Goal: Task Accomplishment & Management: Manage account settings

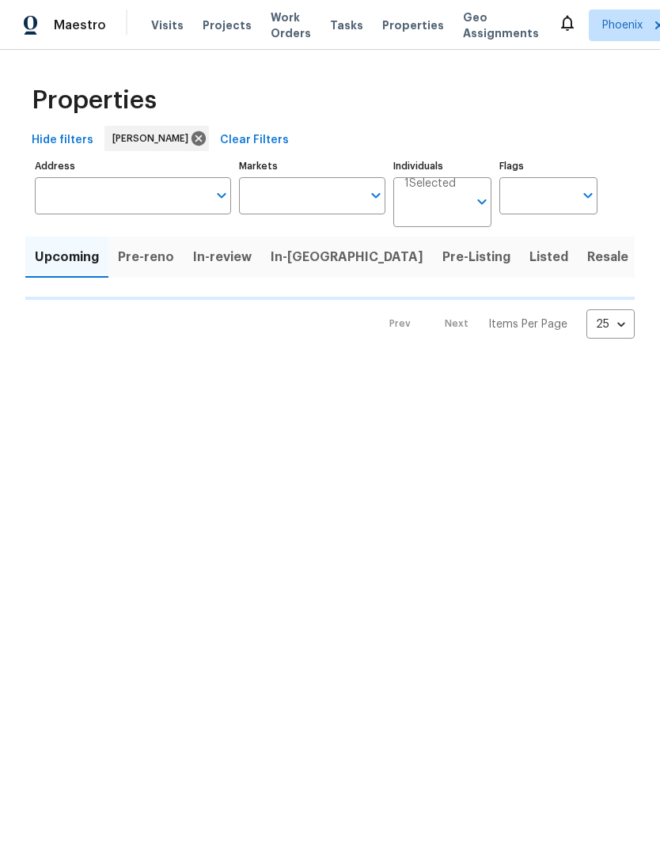
type input "50"
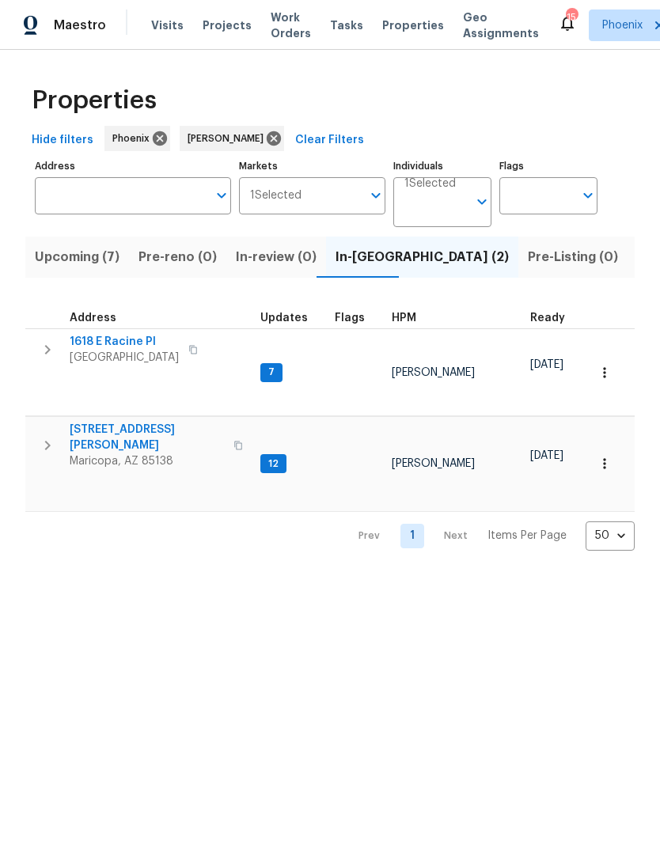
click at [116, 350] on span "1618 E Racine Pl" at bounding box center [124, 342] width 109 height 16
click at [637, 268] on span "Listed (18)" at bounding box center [670, 257] width 66 height 22
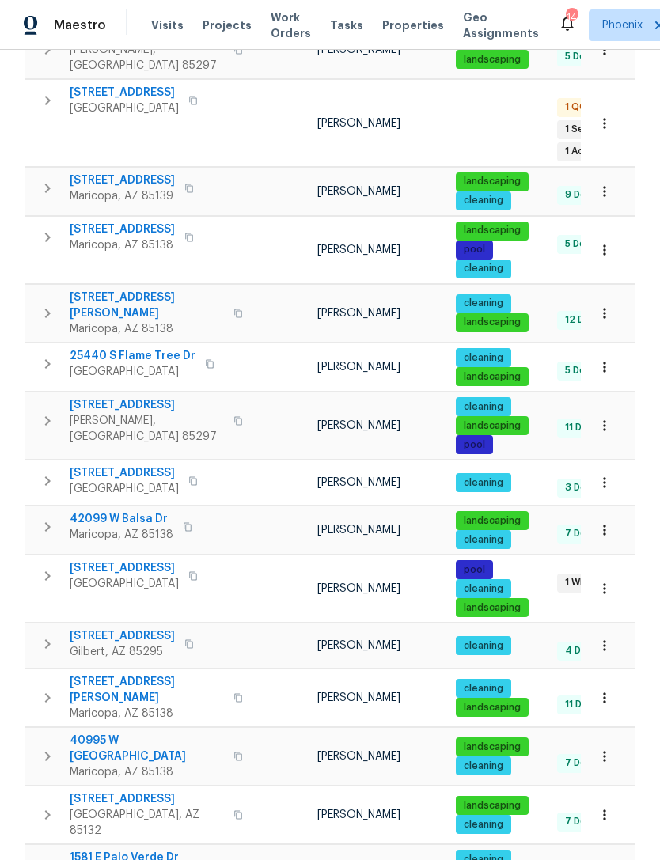
scroll to position [484, 0]
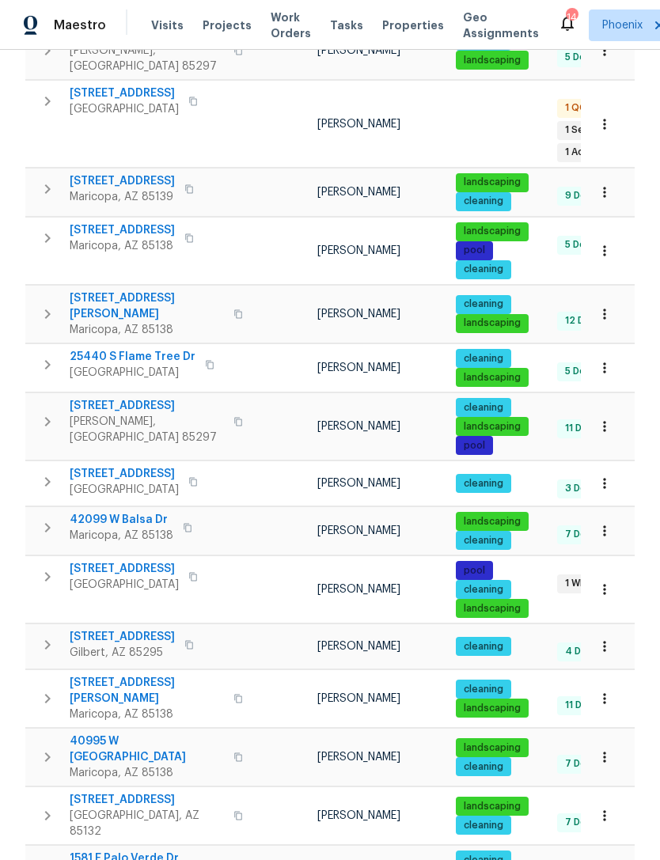
click at [112, 101] on span "[STREET_ADDRESS]" at bounding box center [124, 93] width 109 height 16
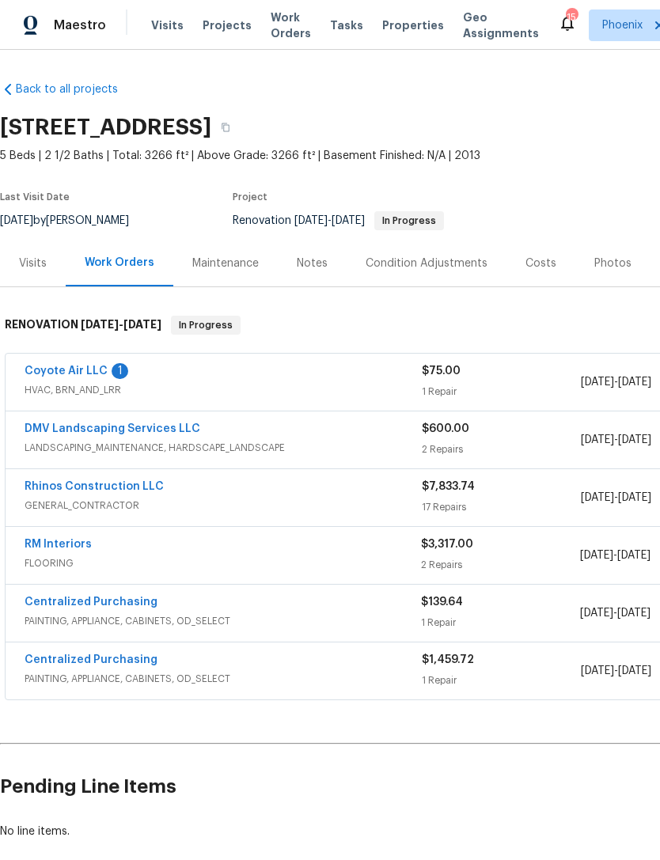
click at [82, 377] on link "Coyote Air LLC" at bounding box center [66, 371] width 83 height 11
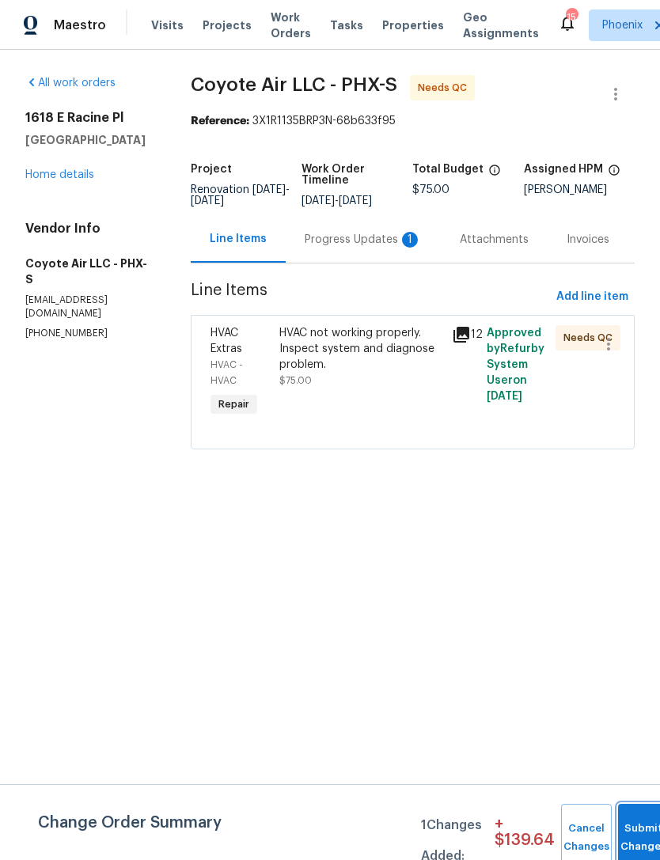
click at [647, 829] on button "Submit Changes" at bounding box center [643, 838] width 51 height 68
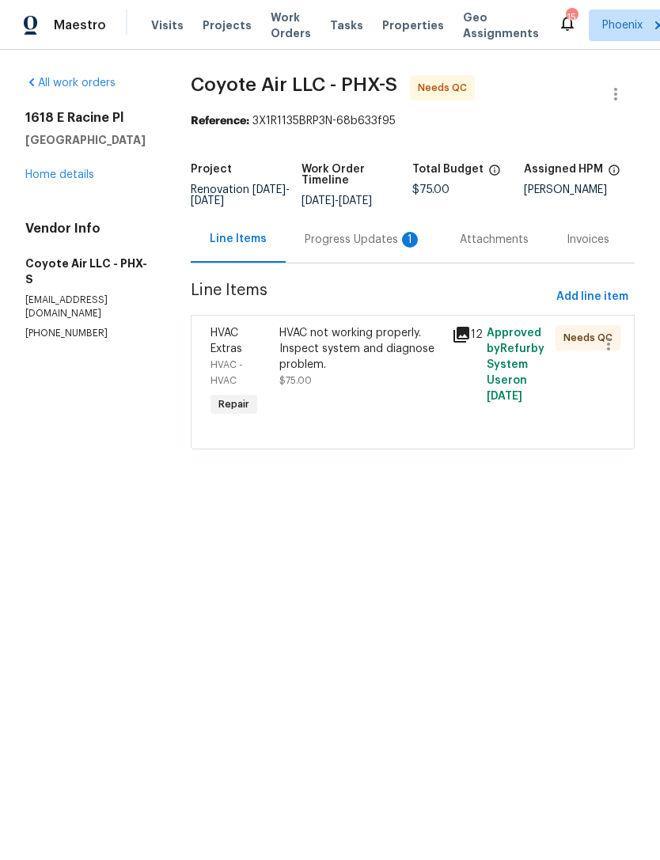
click at [366, 248] on div "Progress Updates 1" at bounding box center [363, 240] width 117 height 16
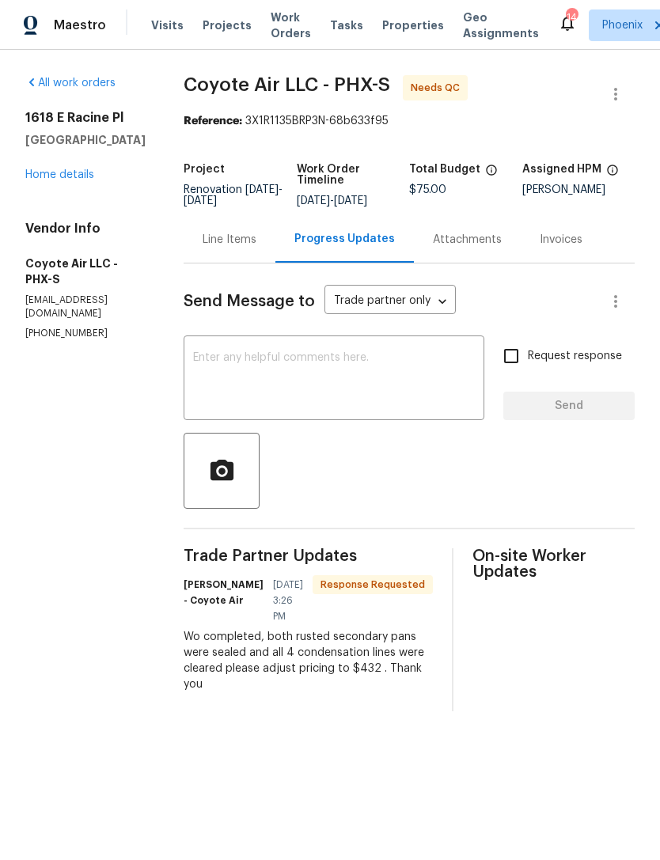
click at [276, 389] on textarea at bounding box center [334, 379] width 282 height 55
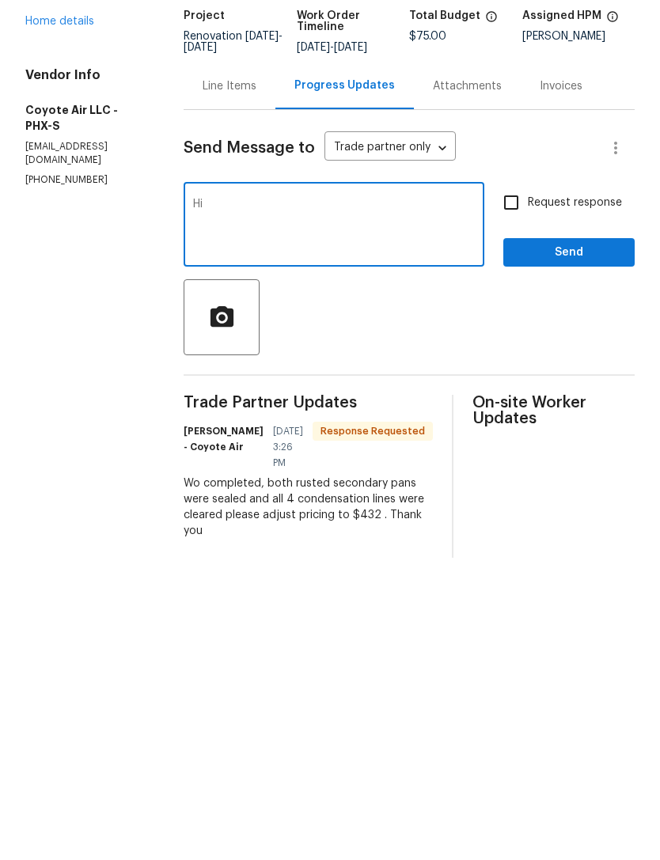
type textarea "H"
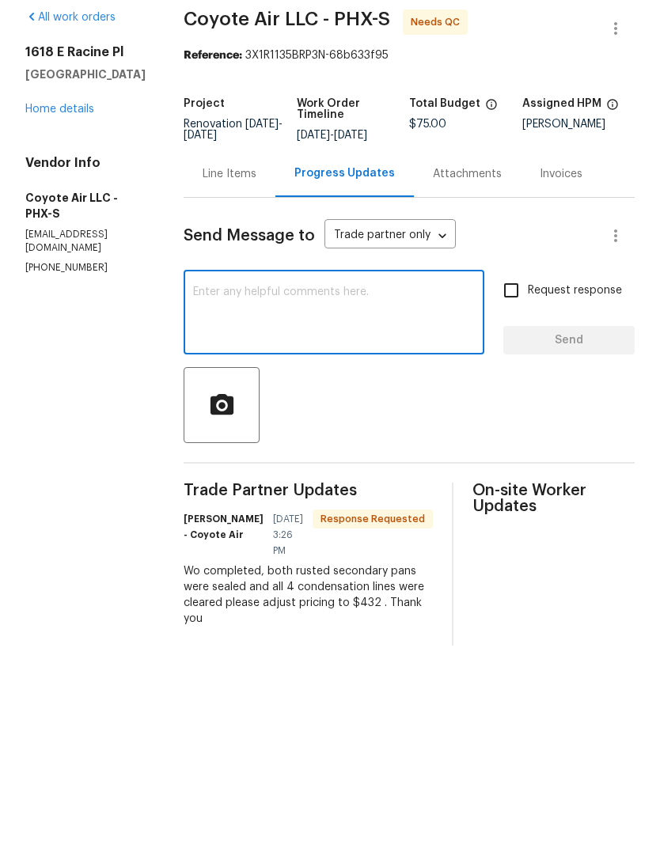
click at [234, 216] on div "Line Items" at bounding box center [230, 239] width 92 height 47
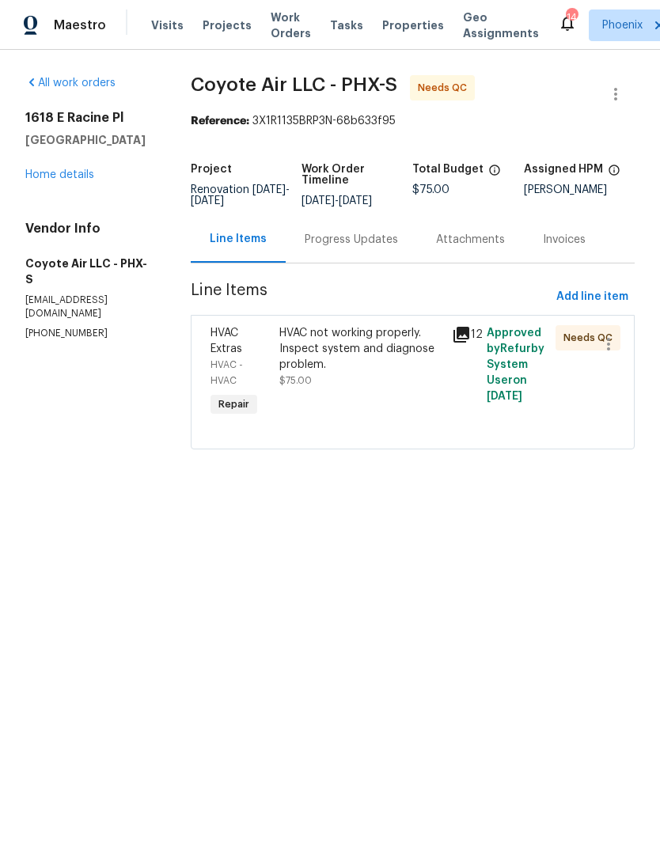
click at [402, 373] on div "HVAC not working properly. Inspect system and diagnose problem." at bounding box center [360, 348] width 163 height 47
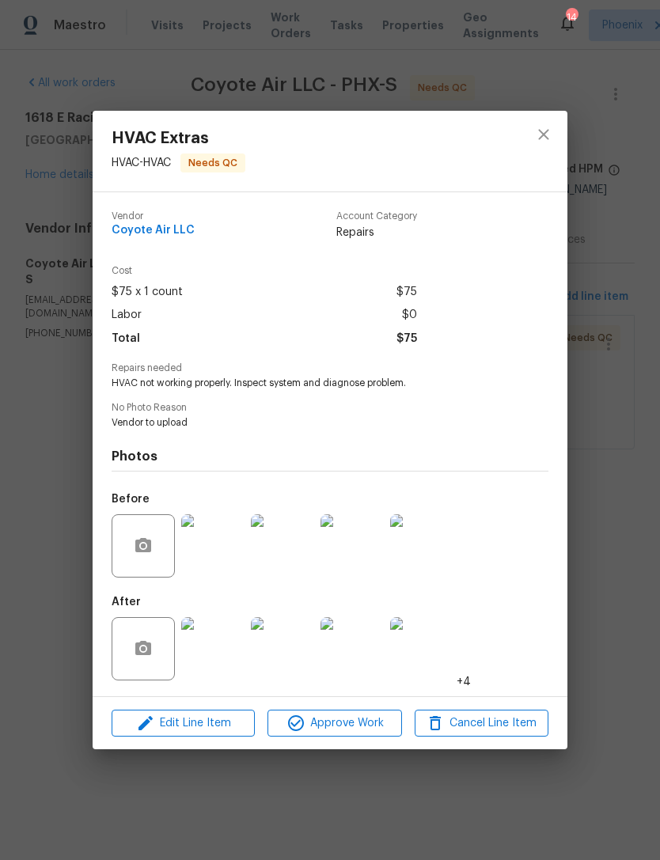
click at [207, 655] on img at bounding box center [212, 648] width 63 height 63
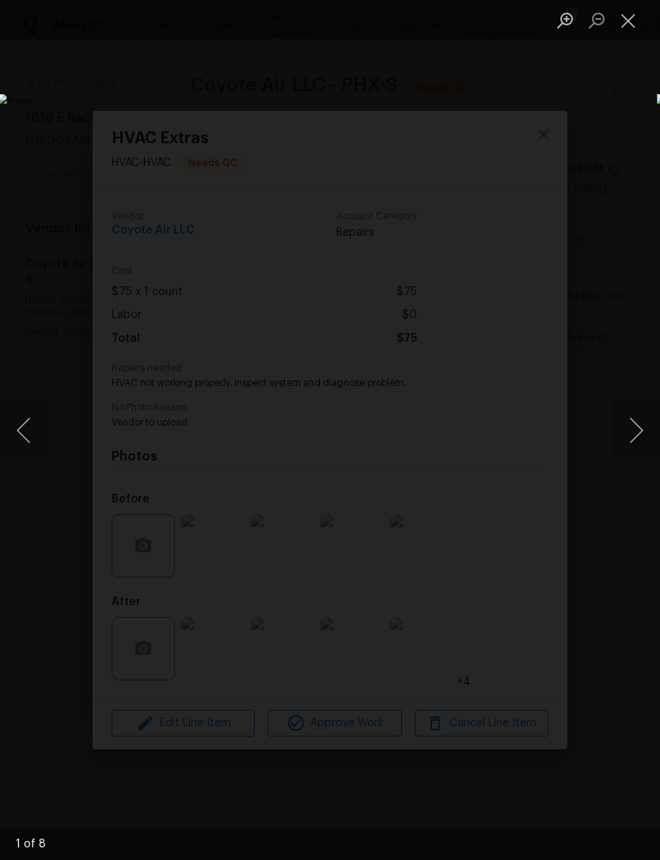
click at [635, 438] on button "Next image" at bounding box center [636, 430] width 47 height 63
click at [628, 438] on button "Next image" at bounding box center [636, 430] width 47 height 63
click at [628, 436] on button "Next image" at bounding box center [636, 430] width 47 height 63
click at [631, 434] on button "Next image" at bounding box center [636, 430] width 47 height 63
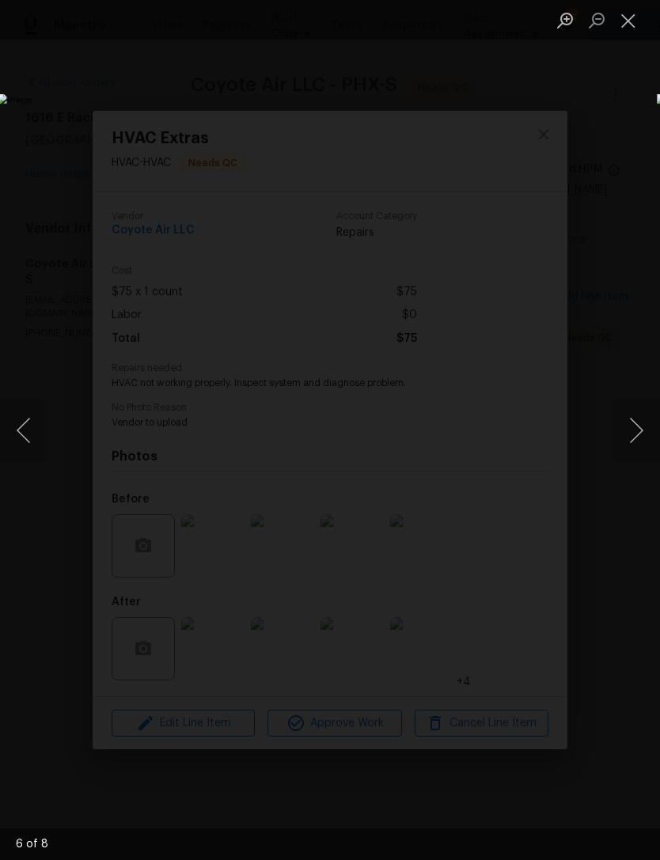
click at [633, 24] on button "Close lightbox" at bounding box center [629, 20] width 32 height 28
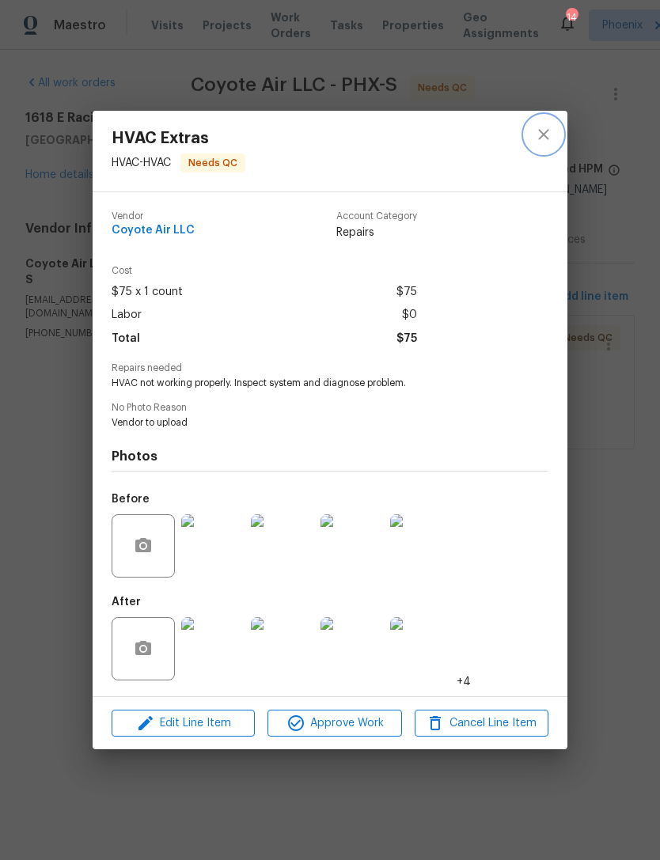
click at [541, 128] on icon "close" at bounding box center [543, 134] width 19 height 19
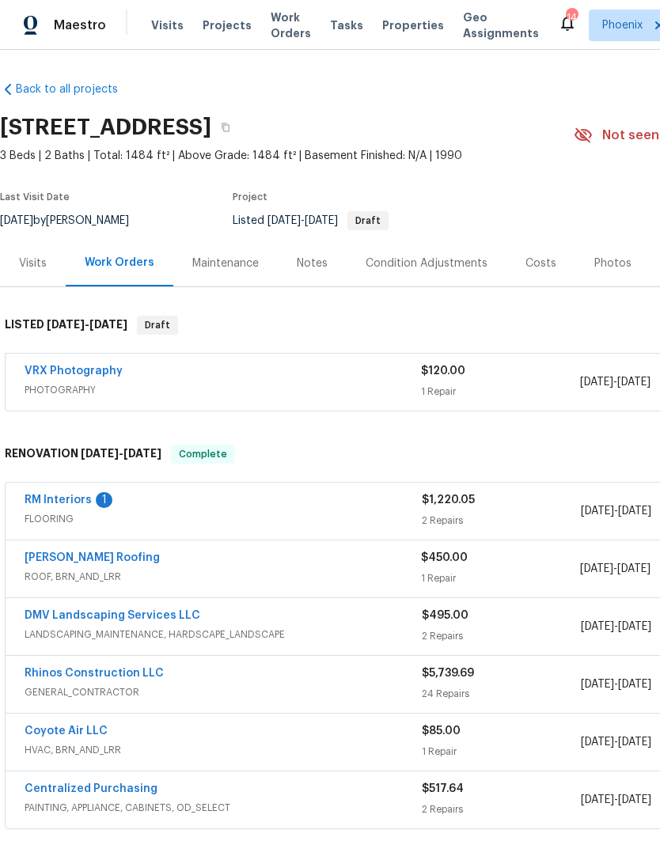
click at [77, 506] on link "RM Interiors" at bounding box center [58, 500] width 67 height 11
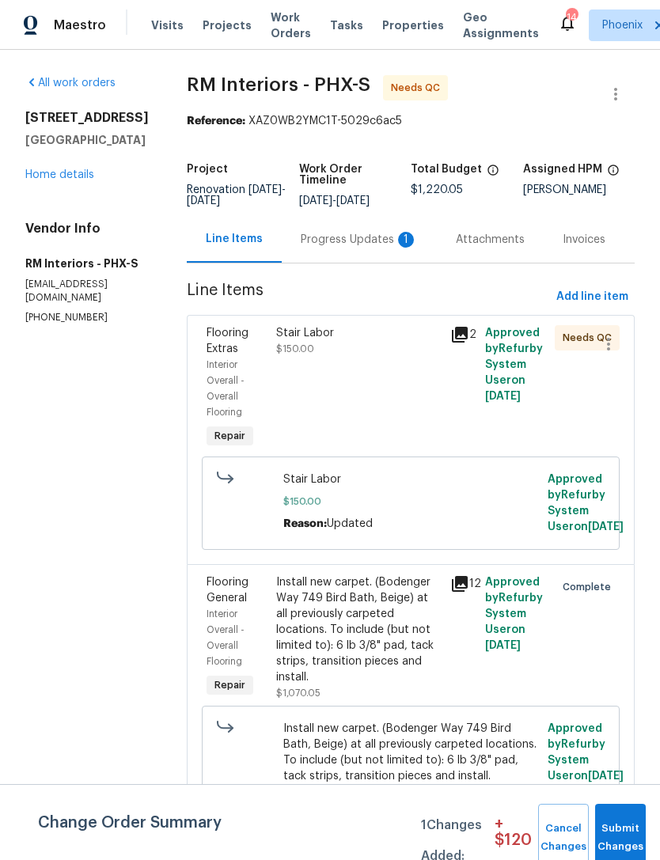
click at [360, 248] on div "Progress Updates 1" at bounding box center [359, 240] width 117 height 16
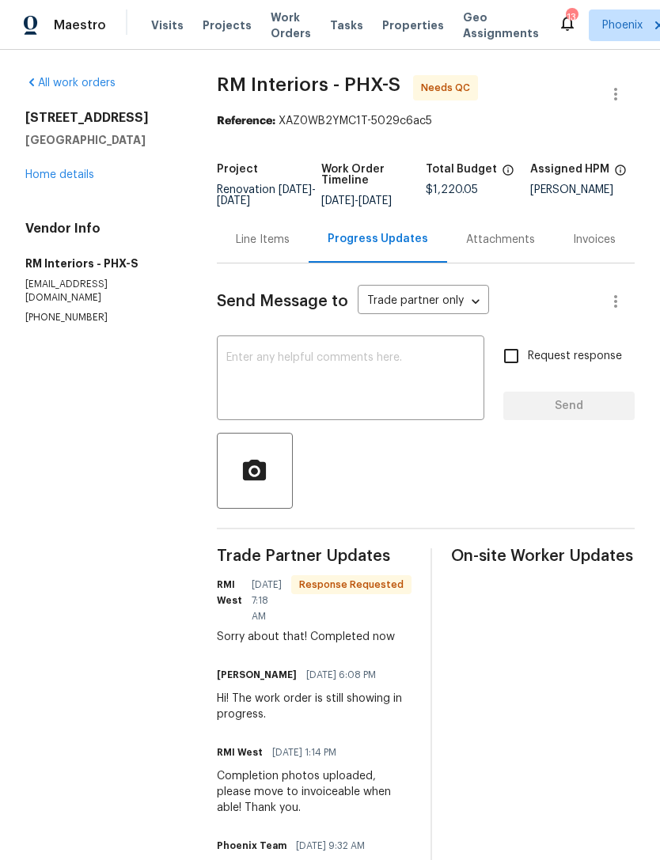
click at [308, 397] on textarea at bounding box center [350, 379] width 249 height 55
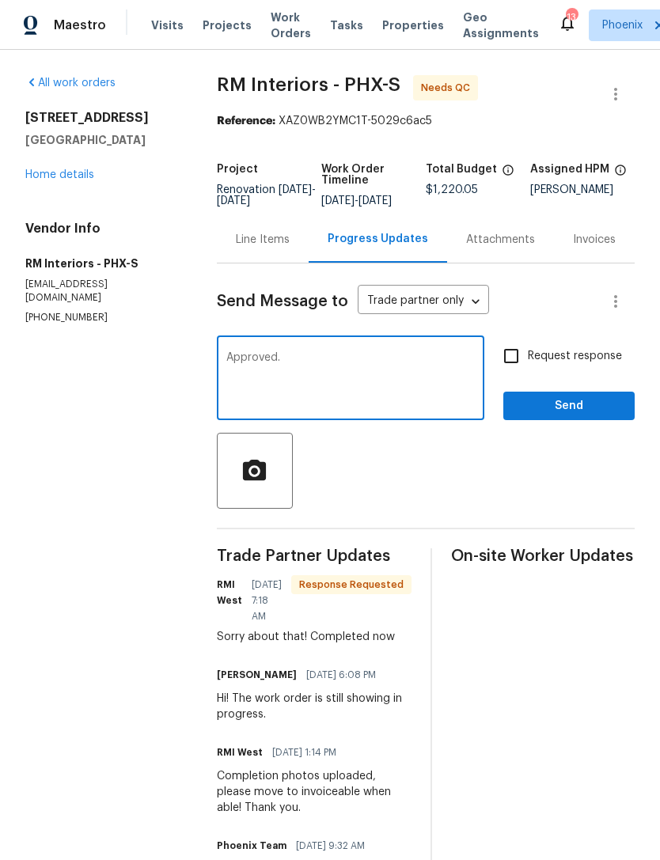
type textarea "Approved."
click at [602, 416] on span "Send" at bounding box center [569, 407] width 106 height 20
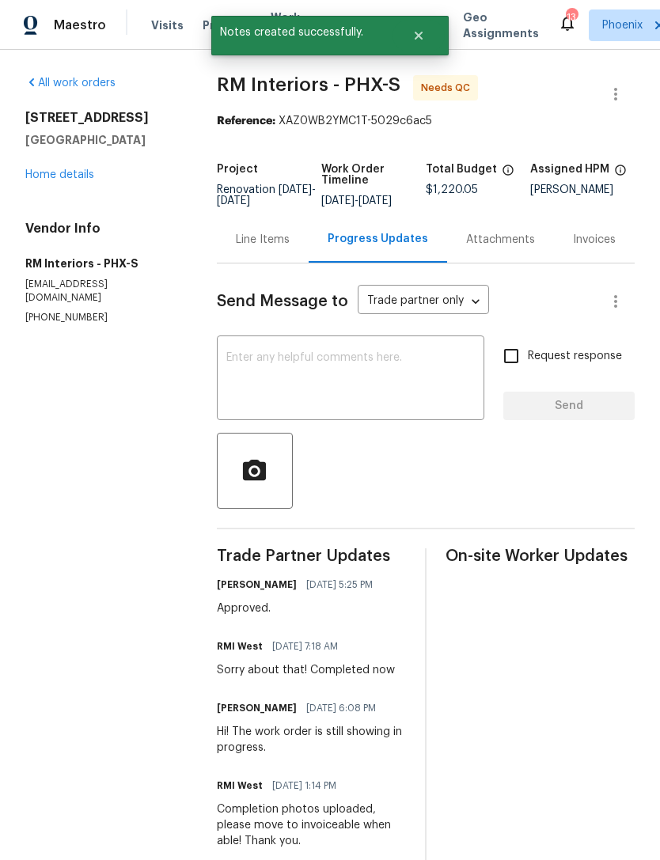
click at [258, 248] on div "Line Items" at bounding box center [263, 240] width 54 height 16
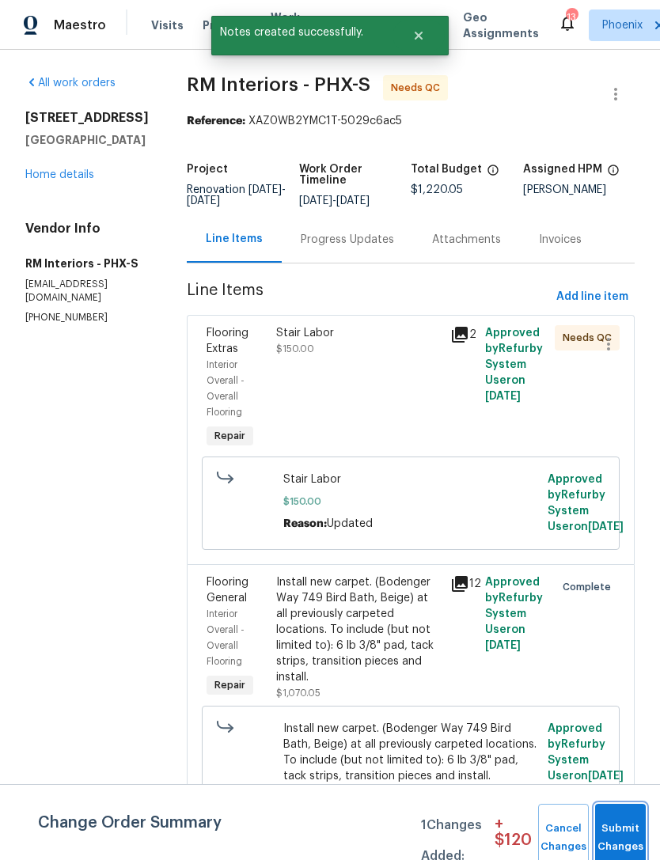
click at [616, 833] on button "Submit Changes" at bounding box center [620, 838] width 51 height 68
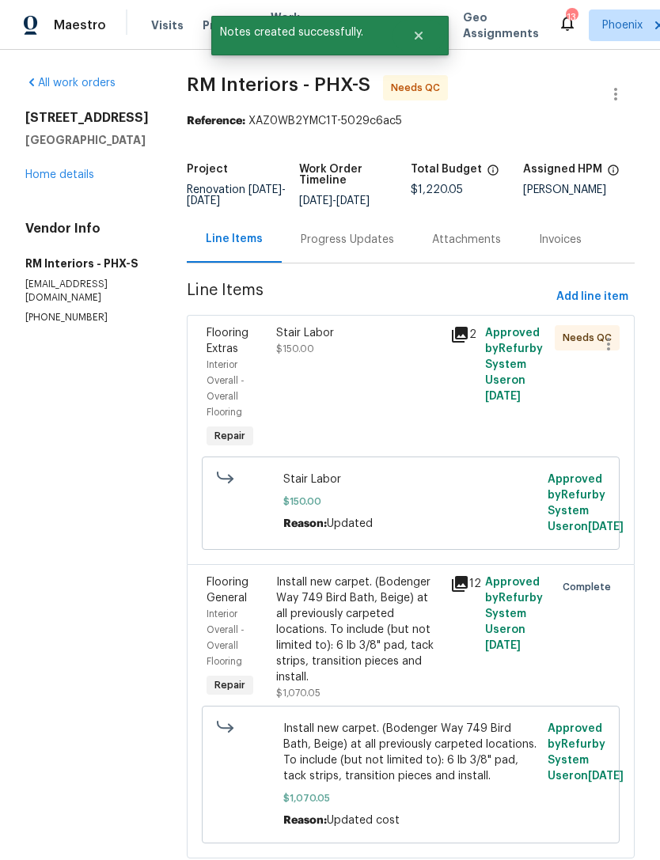
click at [414, 388] on div "Stair Labor $150.00" at bounding box center [358, 389] width 174 height 136
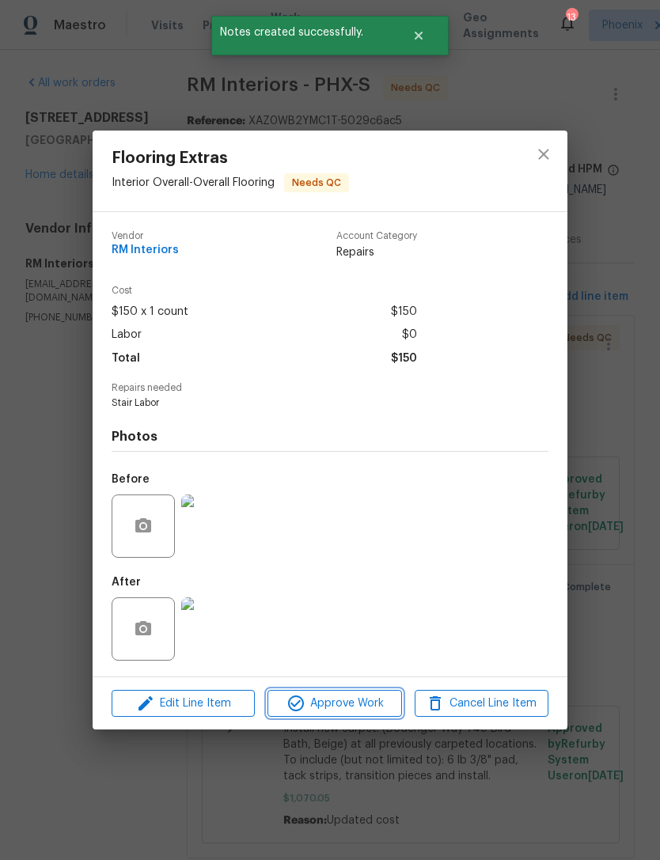
click at [354, 700] on span "Approve Work" at bounding box center [334, 704] width 124 height 20
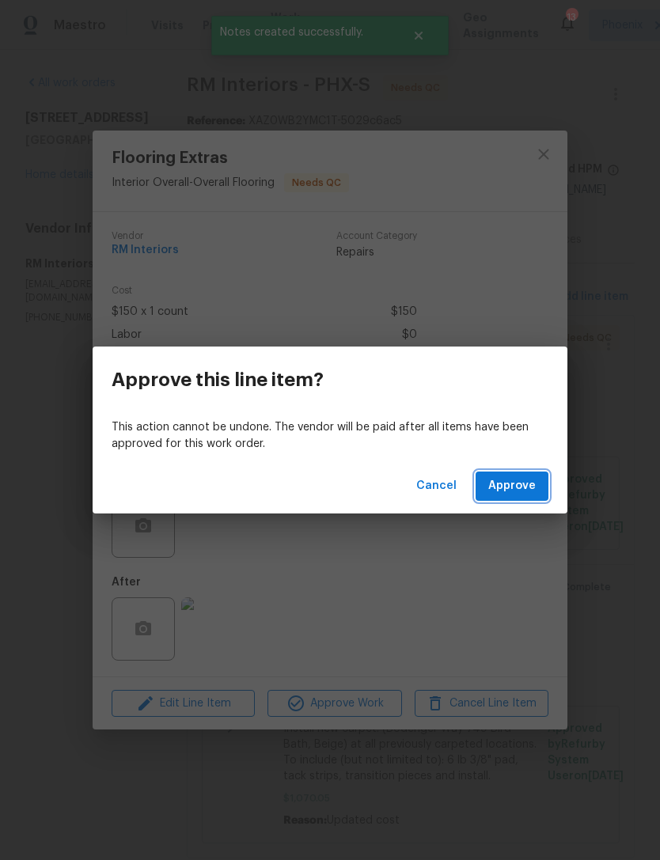
click at [524, 488] on span "Approve" at bounding box center [511, 486] width 47 height 20
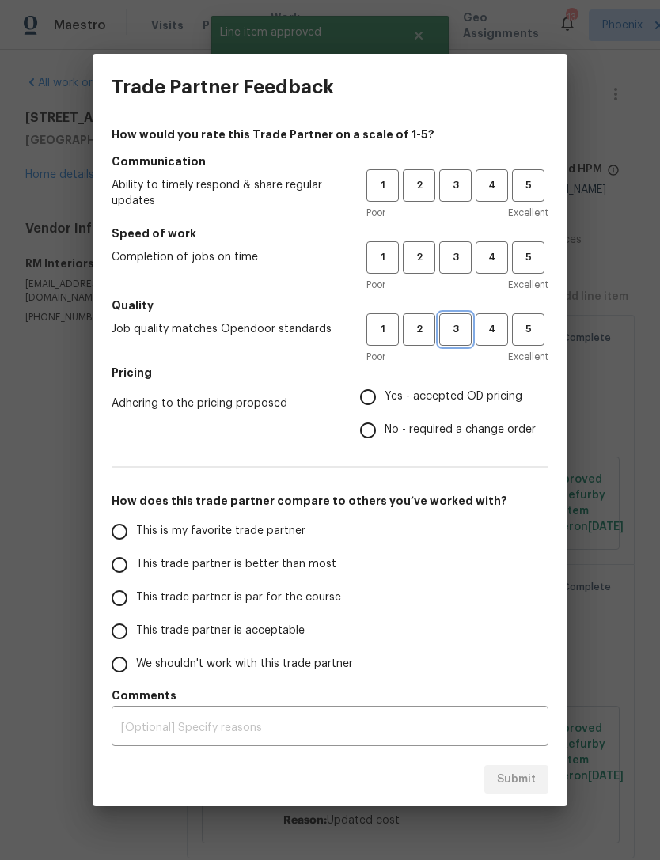
click at [463, 337] on span "3" at bounding box center [455, 330] width 29 height 18
click at [458, 264] on span "3" at bounding box center [455, 258] width 29 height 18
click at [467, 182] on span "3" at bounding box center [455, 186] width 29 height 18
click at [377, 395] on input "Yes - accepted OD pricing" at bounding box center [367, 397] width 33 height 33
radio input "true"
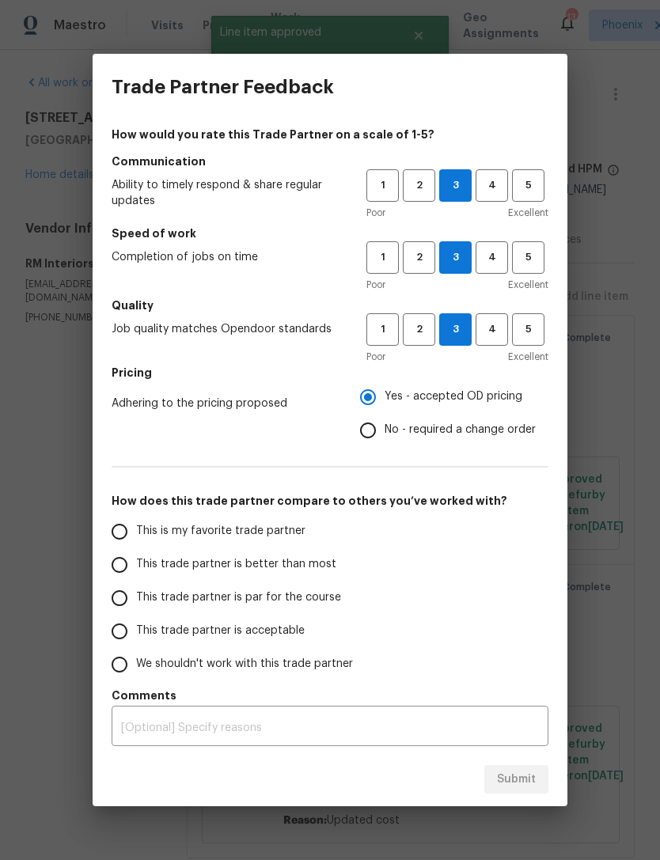
click at [117, 526] on input "This is my favorite trade partner" at bounding box center [119, 531] width 33 height 33
click at [515, 785] on span "Submit" at bounding box center [516, 780] width 39 height 20
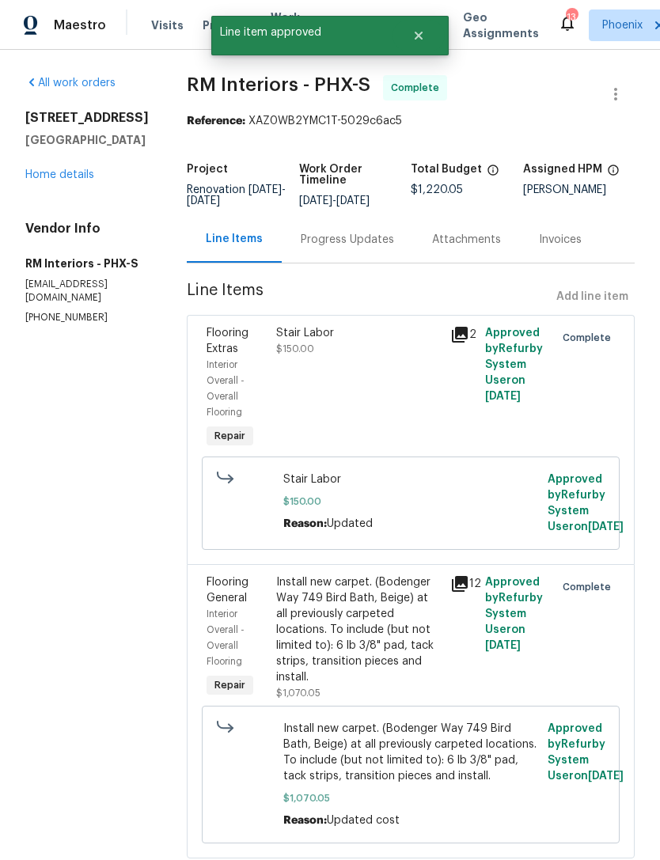
radio input "true"
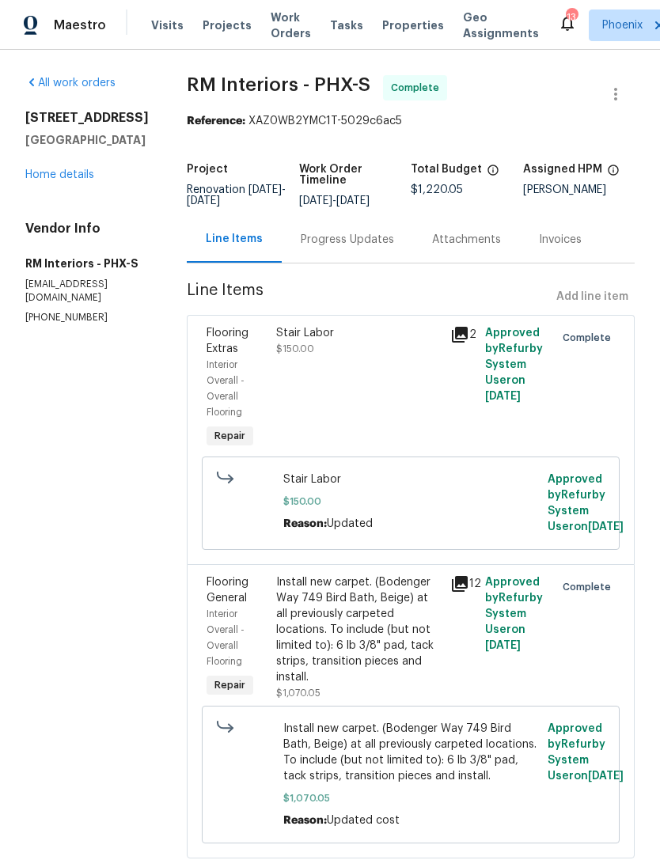
click at [78, 180] on link "Home details" at bounding box center [59, 174] width 69 height 11
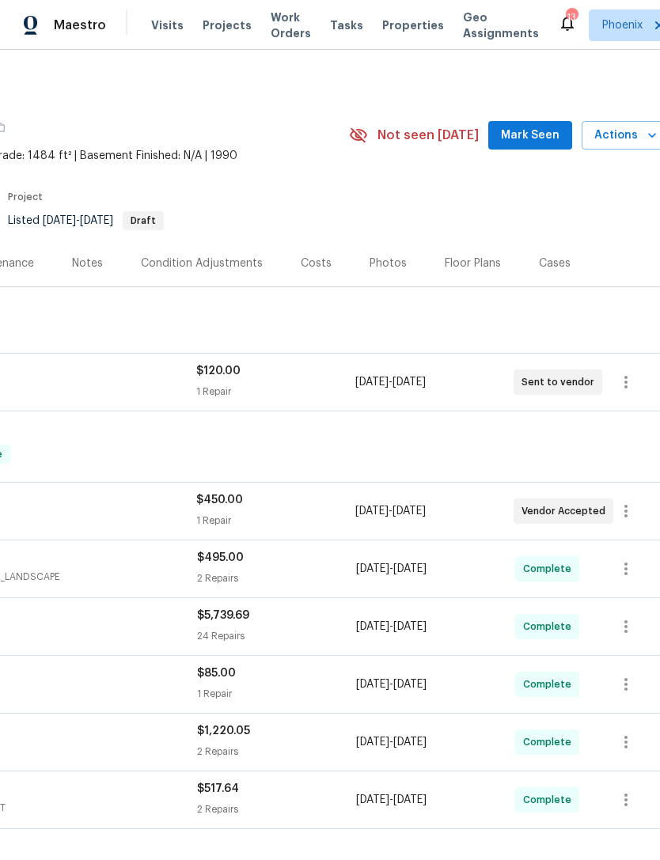
scroll to position [0, 222]
click at [534, 146] on span "Mark Seen" at bounding box center [532, 136] width 59 height 20
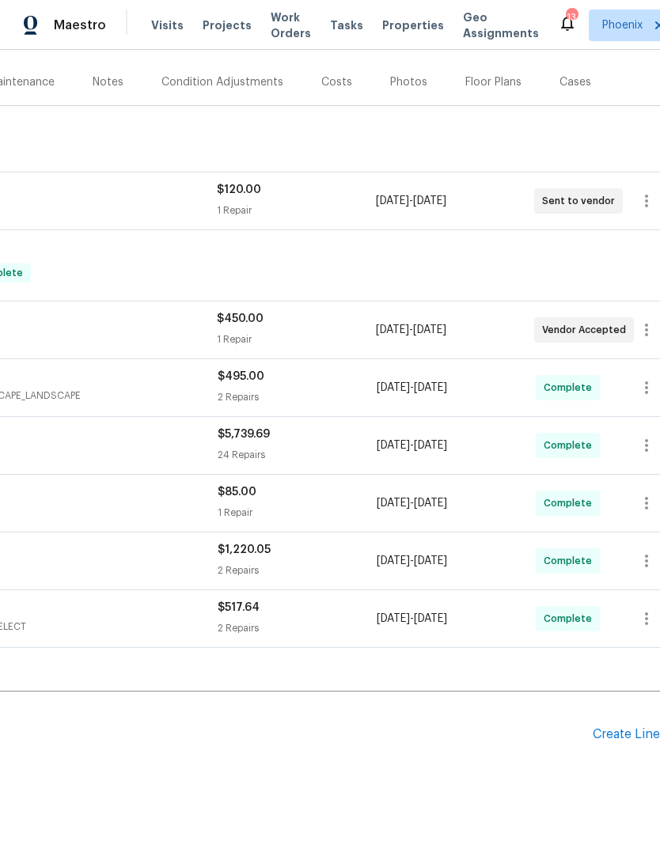
scroll to position [180, 203]
click at [620, 743] on div "Create Line Item" at bounding box center [642, 735] width 97 height 15
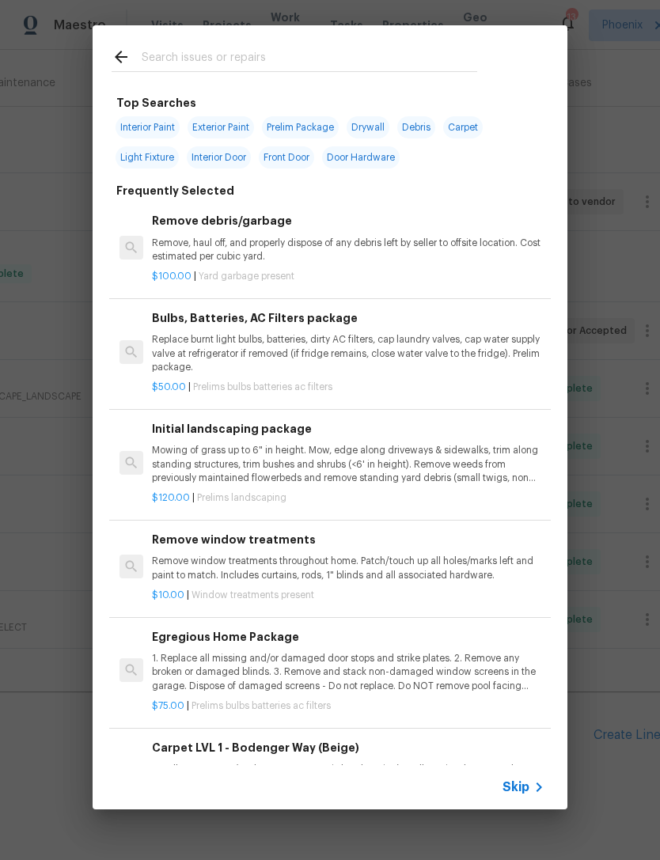
click at [182, 59] on input "text" at bounding box center [310, 59] width 336 height 24
type input "Thermo"
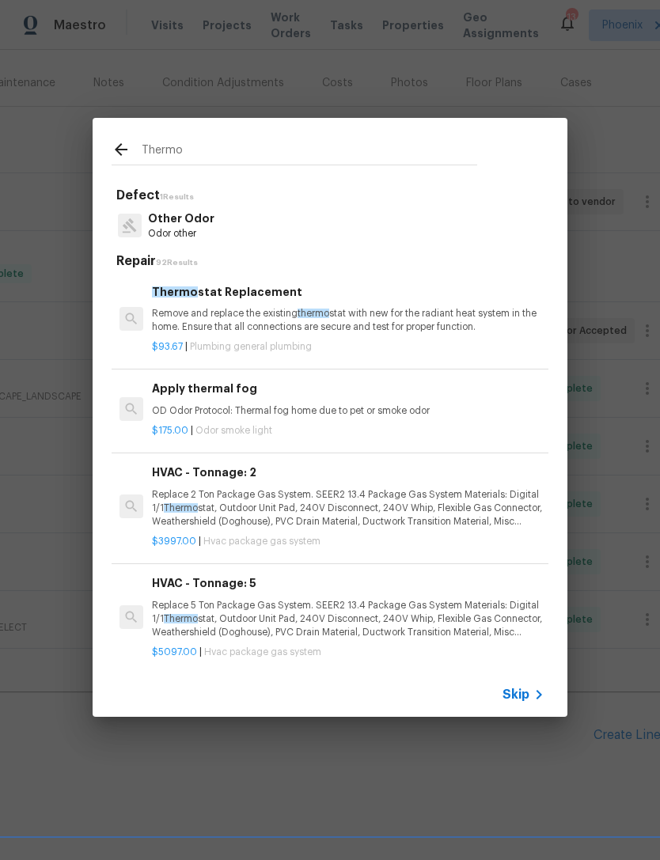
click at [416, 314] on p "Remove and replace the existing thermo stat with new for the radiant heat syste…" at bounding box center [348, 320] width 393 height 27
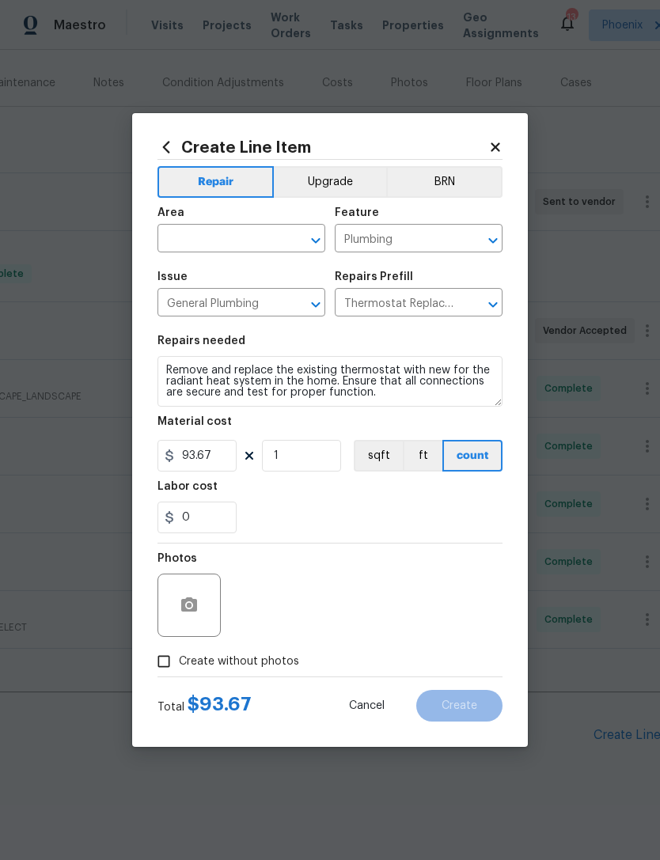
click at [243, 236] on input "text" at bounding box center [219, 240] width 123 height 25
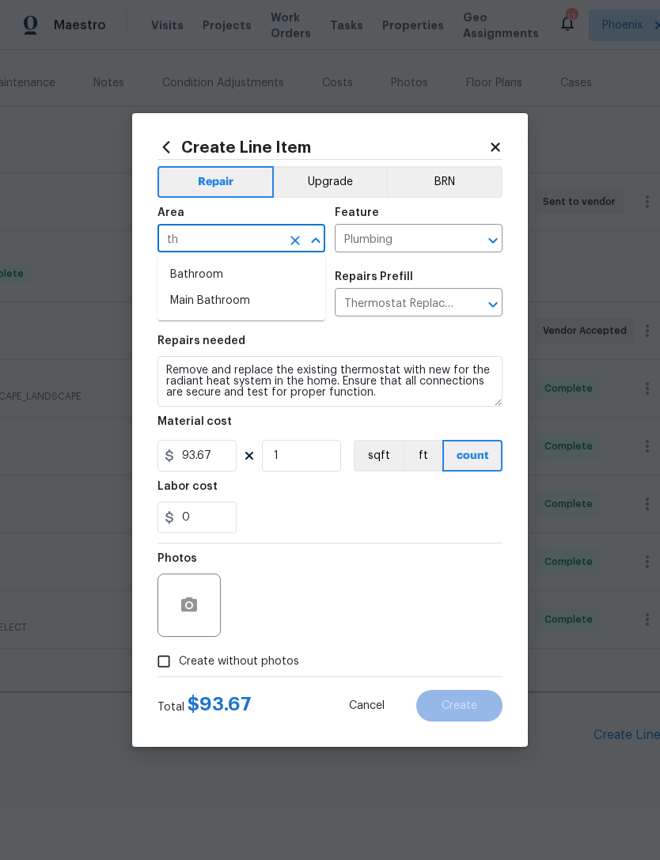
type input "t"
click at [205, 265] on li "Hallway" at bounding box center [242, 275] width 168 height 26
type input "Hallway"
click at [371, 531] on div "0" at bounding box center [330, 518] width 345 height 32
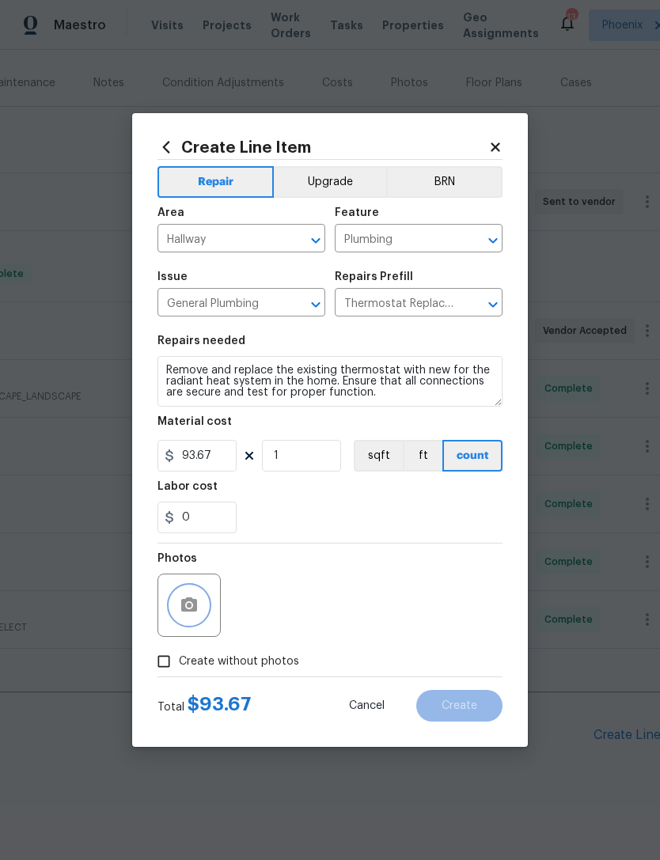
click at [190, 605] on circle "button" at bounding box center [189, 605] width 5 height 5
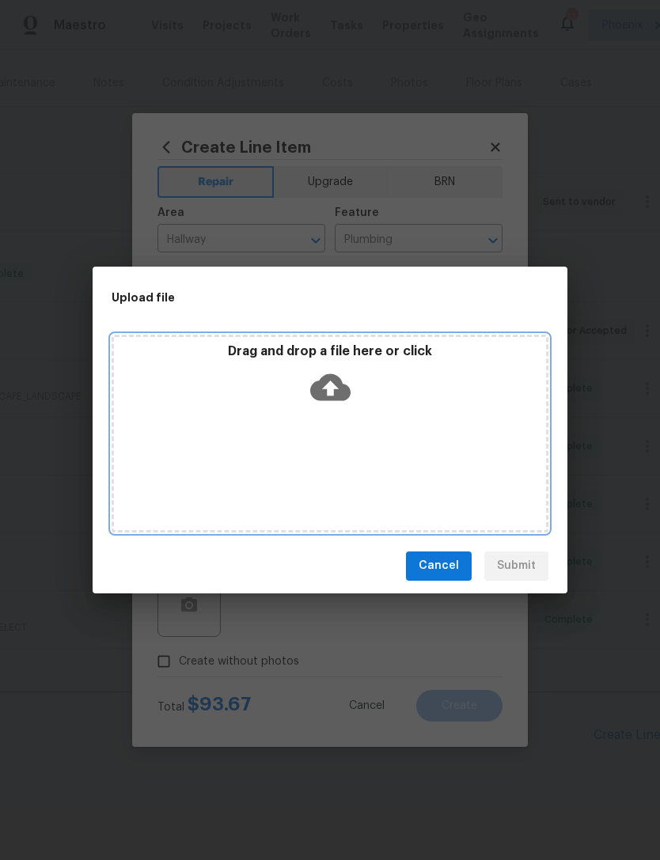
click at [337, 374] on icon at bounding box center [330, 387] width 40 height 40
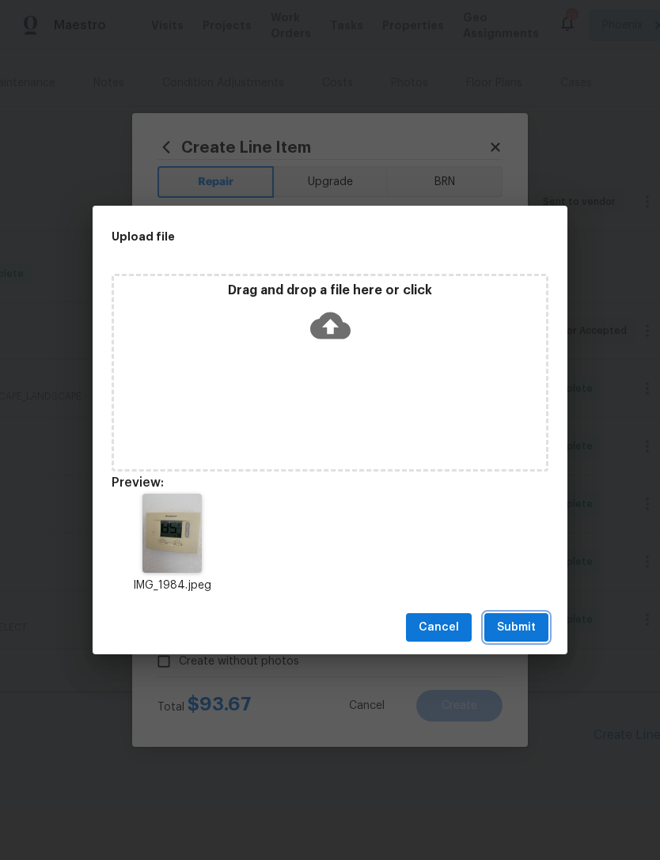
click at [525, 632] on span "Submit" at bounding box center [516, 628] width 39 height 20
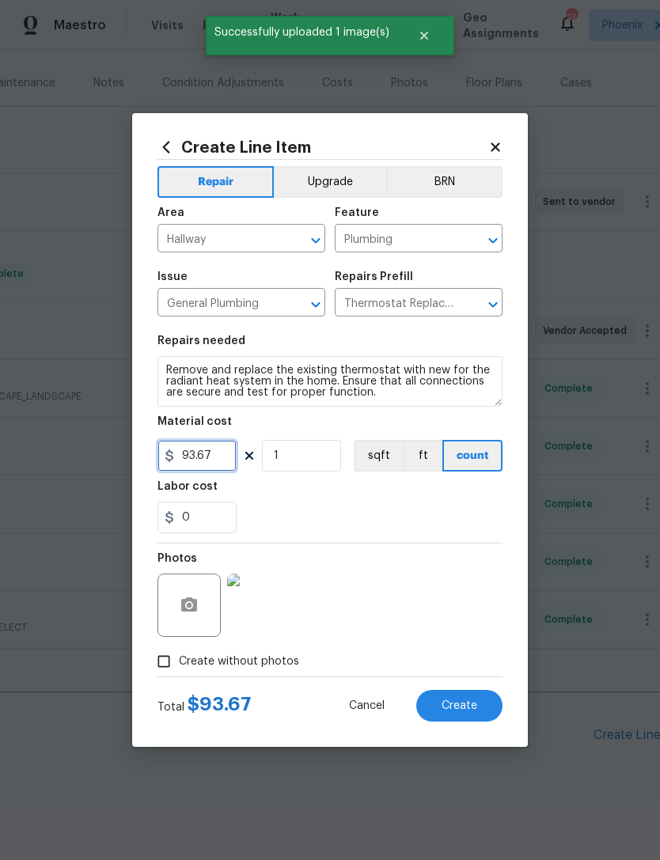
click at [222, 454] on input "93.67" at bounding box center [197, 456] width 79 height 32
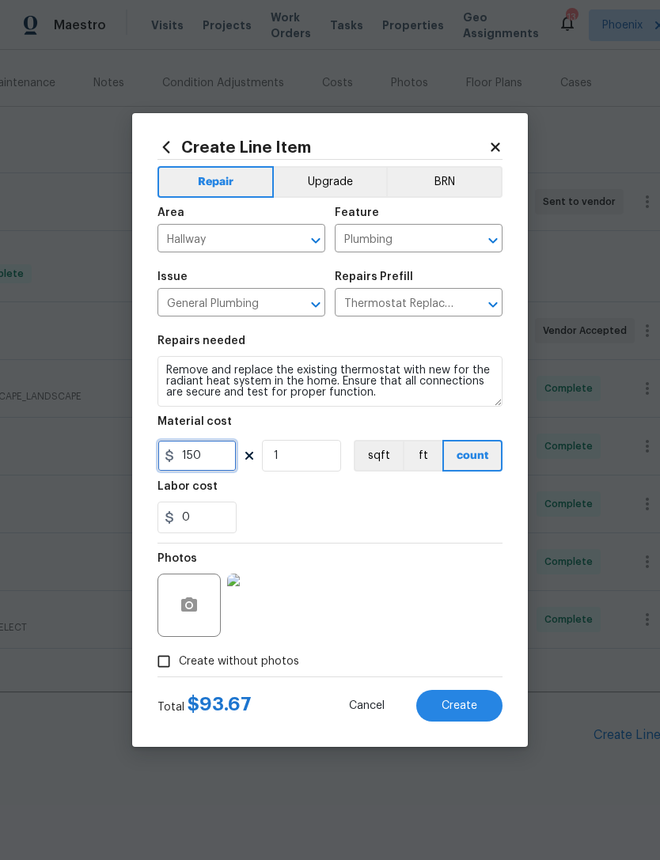
type input "150"
click at [441, 512] on div "0" at bounding box center [330, 518] width 345 height 32
click at [460, 706] on span "Create" at bounding box center [460, 706] width 36 height 12
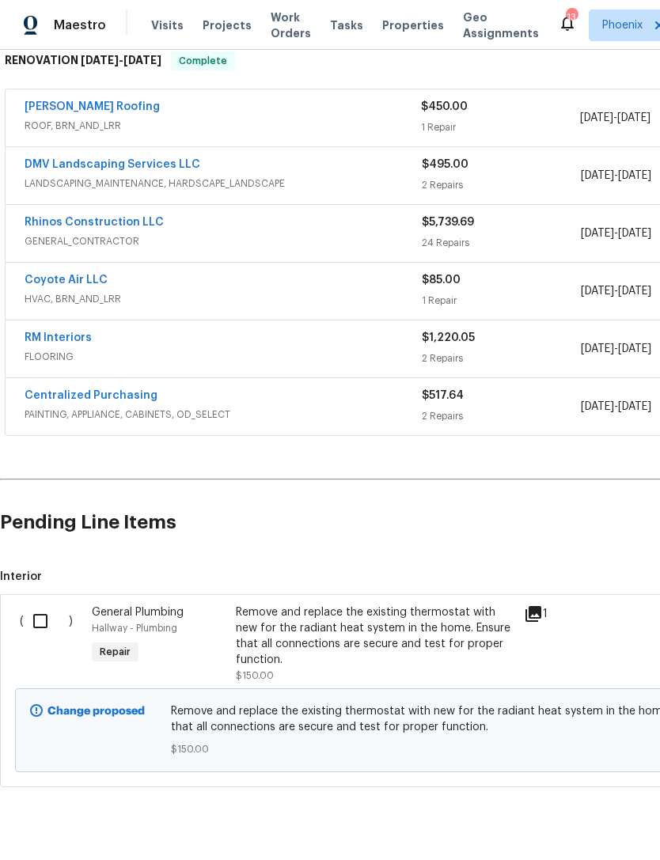
scroll to position [393, 0]
click at [45, 638] on input "checkbox" at bounding box center [46, 621] width 45 height 33
checkbox input "true"
click at [556, 818] on span "Create Work Order" at bounding box center [569, 821] width 105 height 20
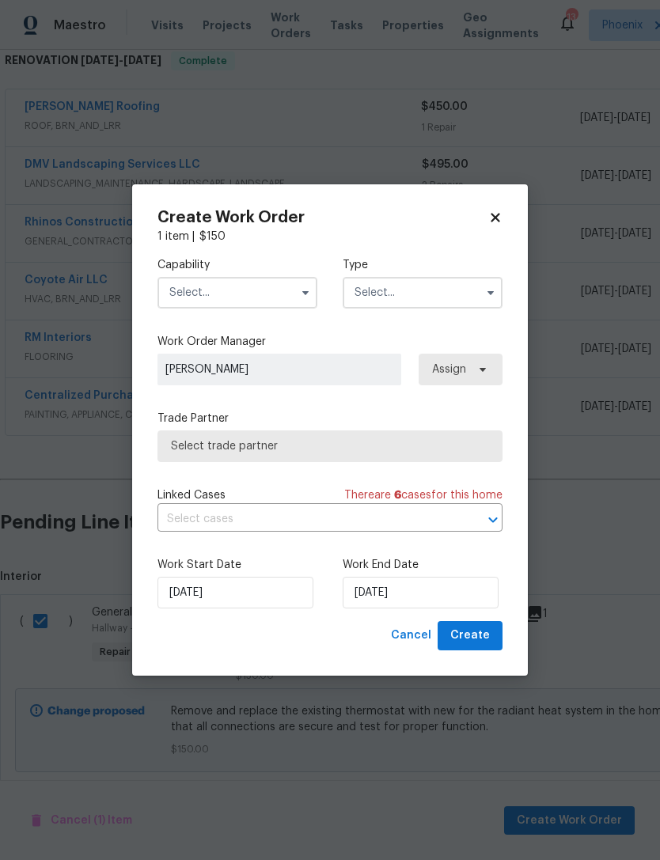
click at [261, 289] on input "text" at bounding box center [238, 293] width 160 height 32
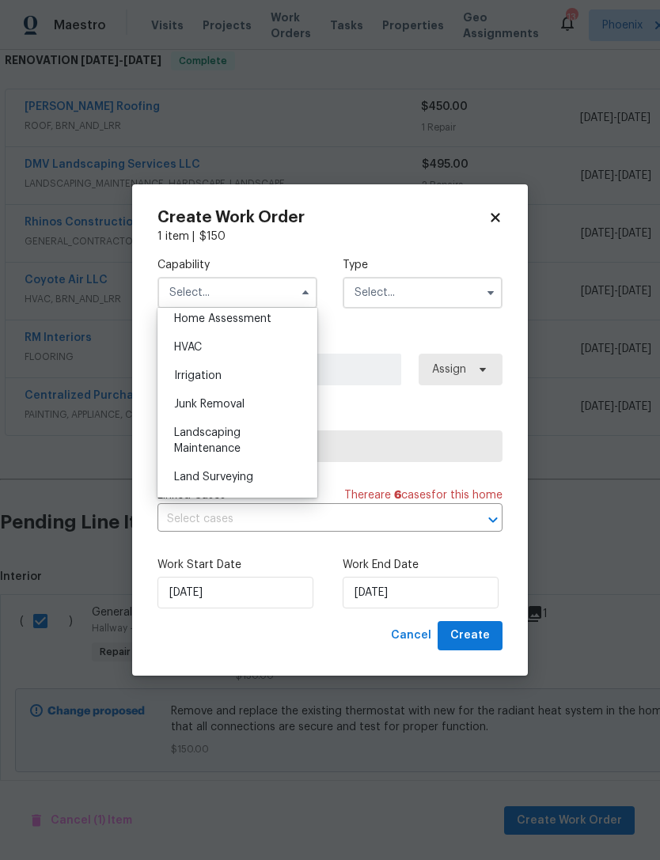
scroll to position [938, 0]
click at [187, 337] on div "HVAC" at bounding box center [237, 344] width 152 height 28
type input "HVAC"
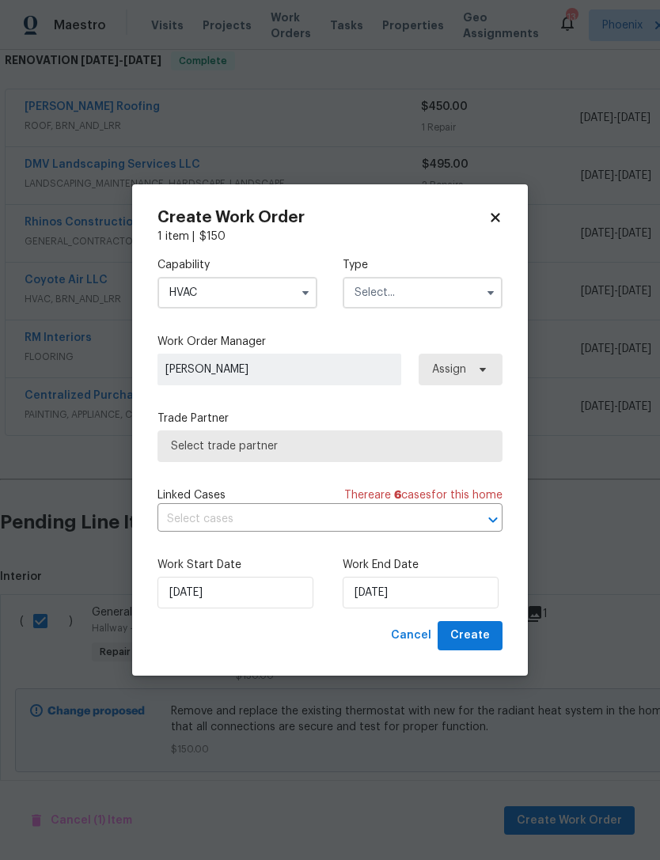
click at [446, 295] on input "text" at bounding box center [423, 293] width 160 height 32
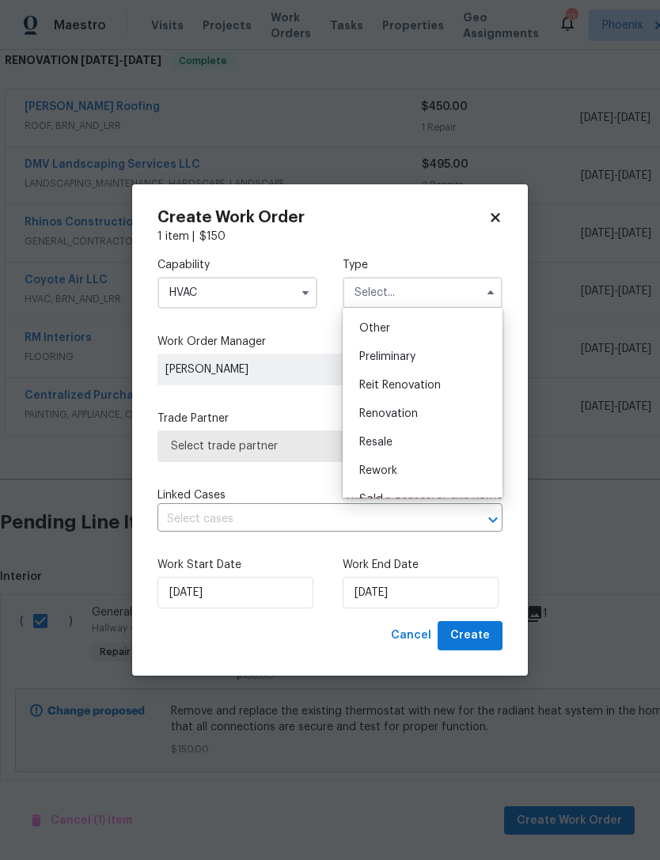
scroll to position [327, 0]
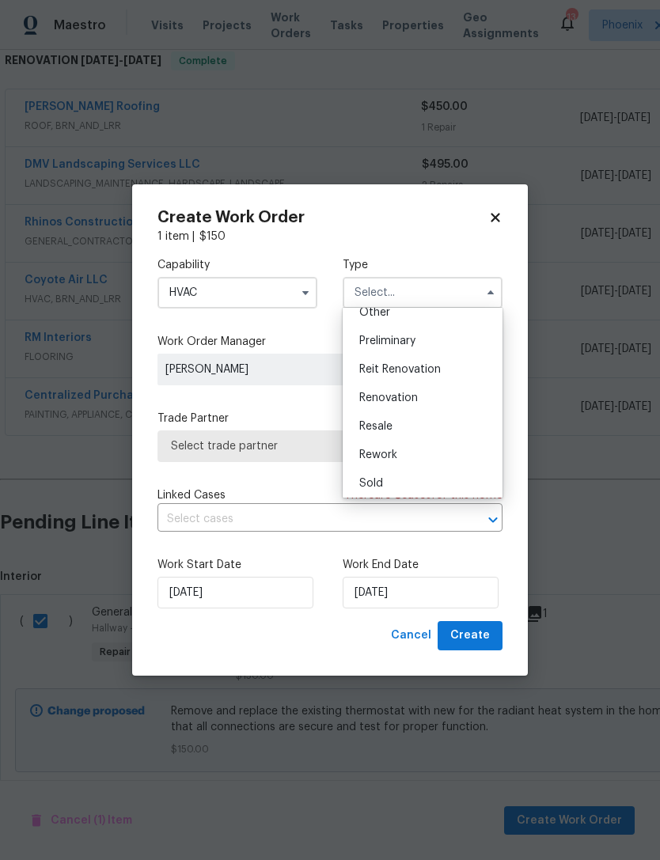
click at [392, 400] on span "Renovation" at bounding box center [388, 398] width 59 height 11
type input "Renovation"
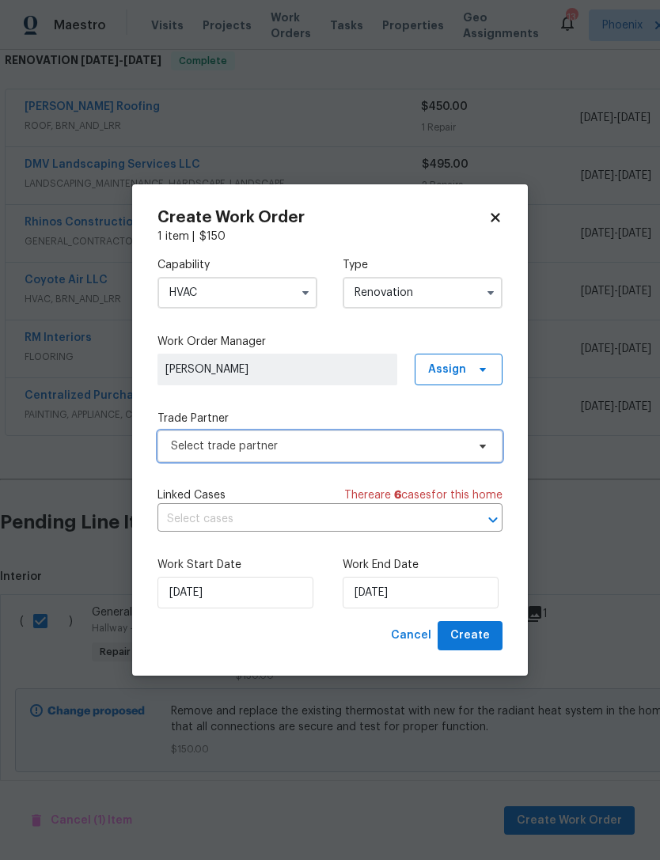
click at [337, 459] on span "Select trade partner" at bounding box center [330, 447] width 345 height 32
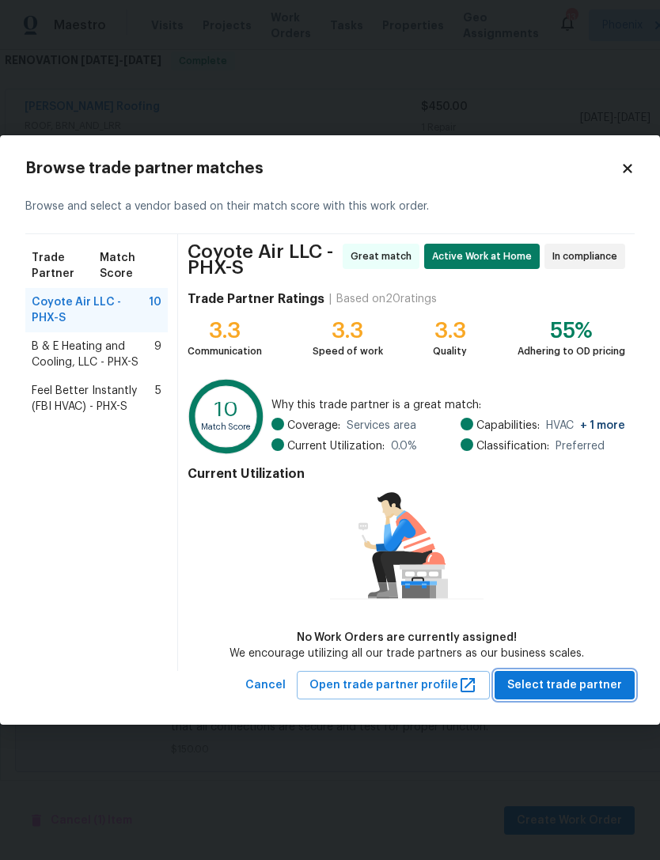
click at [562, 682] on span "Select trade partner" at bounding box center [564, 686] width 115 height 20
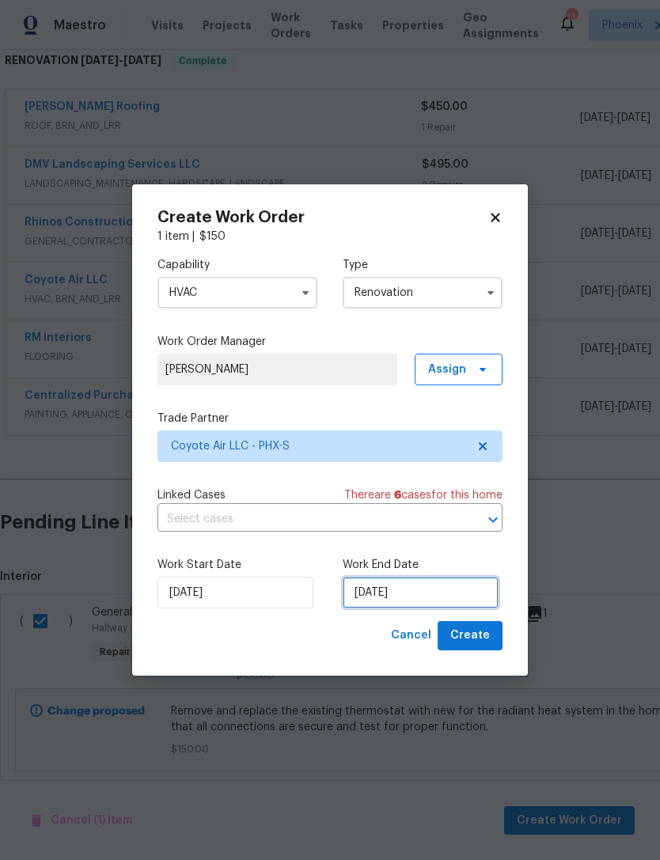
click at [443, 592] on input "[DATE]" at bounding box center [421, 593] width 156 height 32
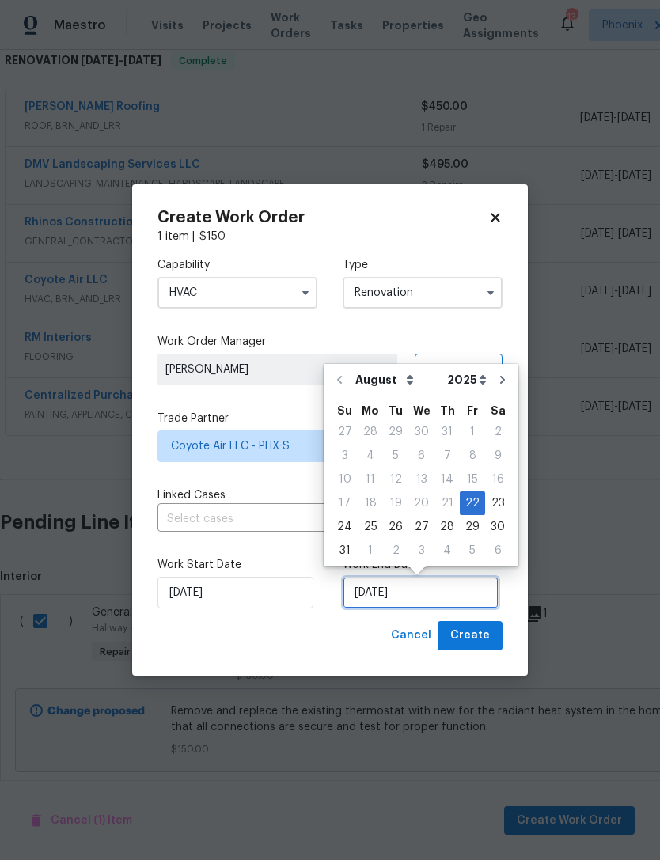
scroll to position [29, 0]
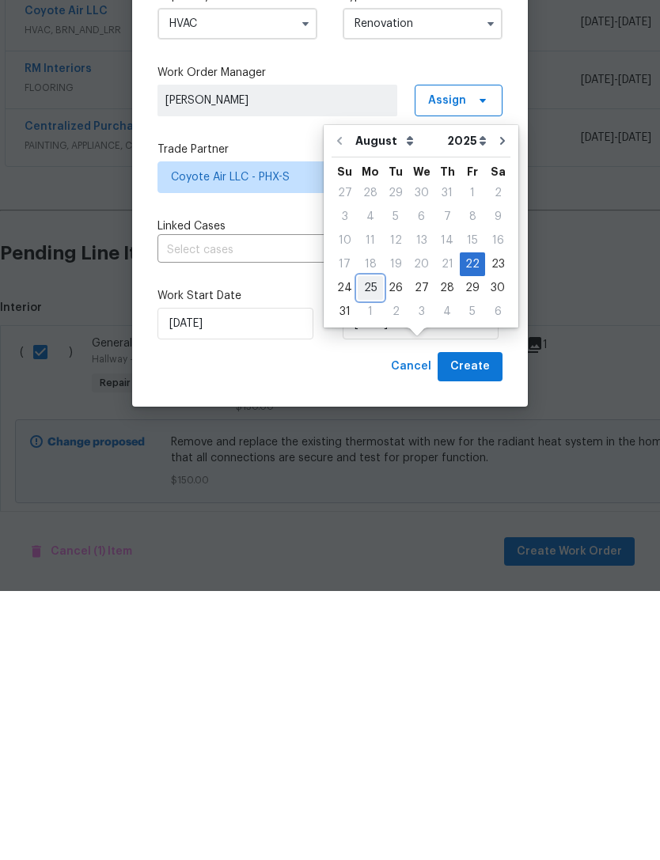
click at [374, 546] on div "25" at bounding box center [370, 557] width 25 height 22
type input "[DATE]"
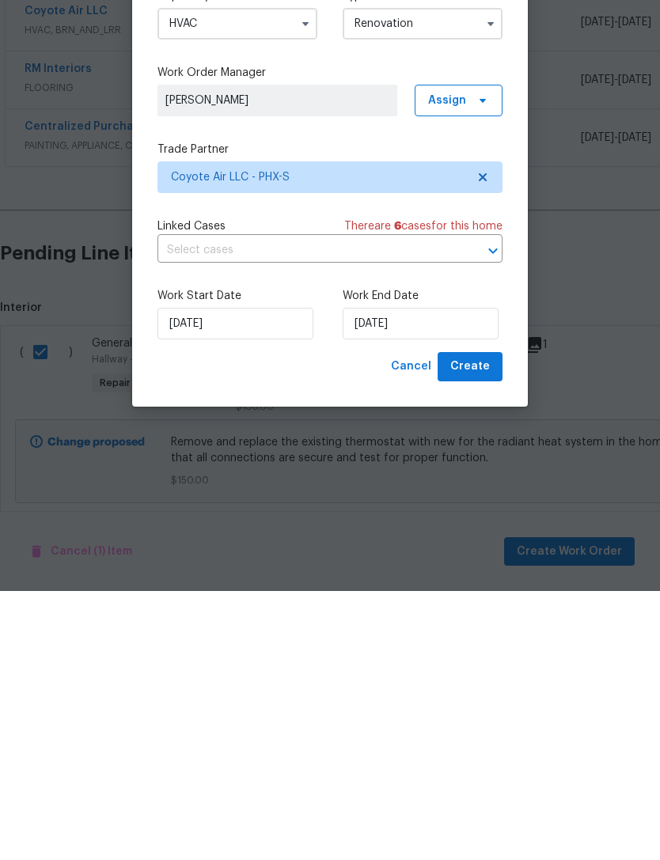
scroll to position [51, 0]
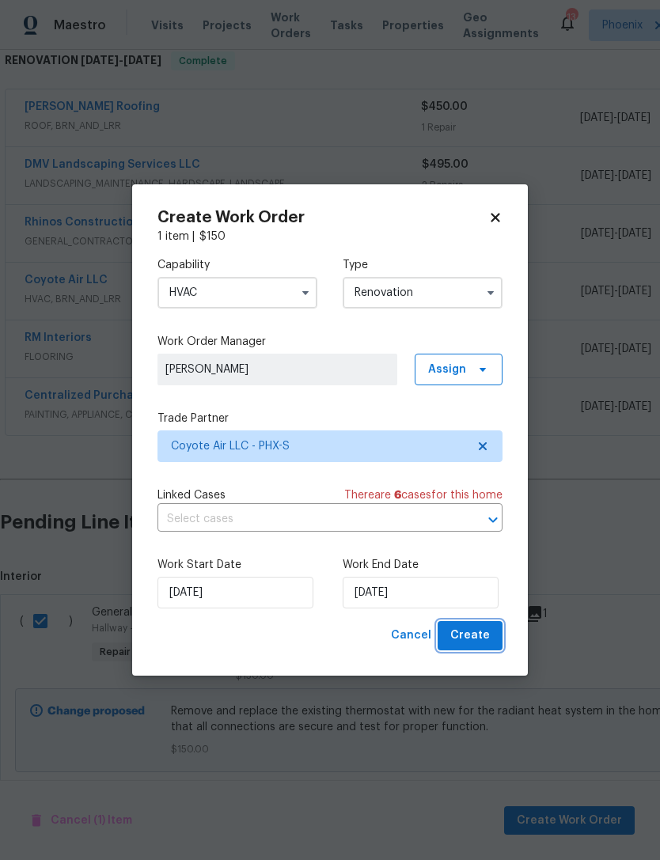
click at [469, 647] on button "Create" at bounding box center [470, 635] width 65 height 29
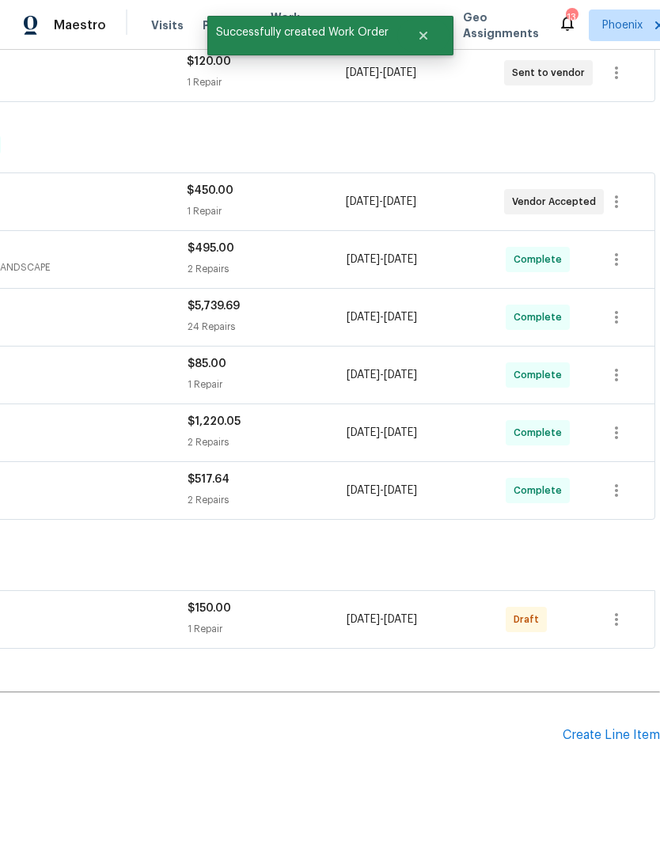
scroll to position [309, 234]
click at [619, 610] on icon "button" at bounding box center [616, 619] width 19 height 19
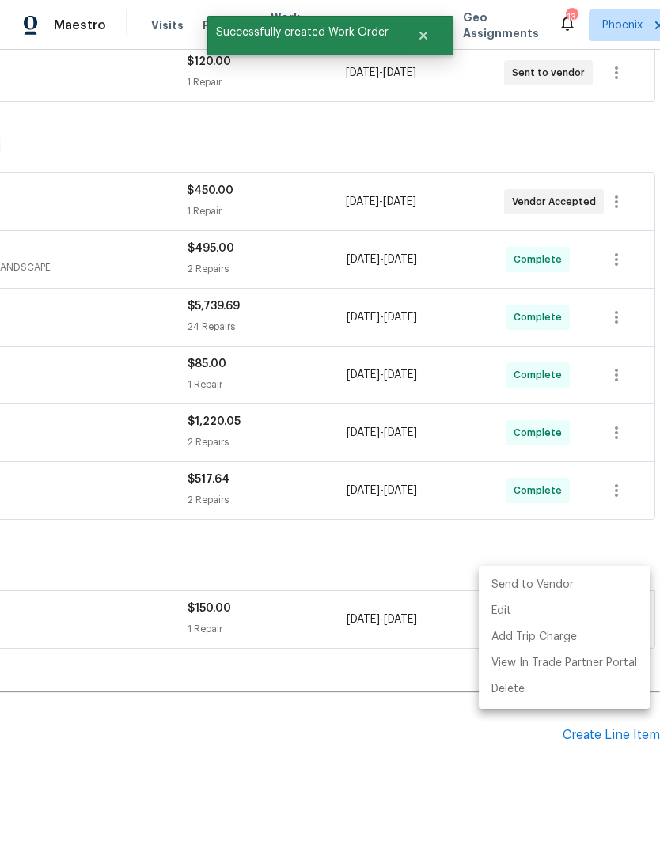
click at [551, 593] on li "Send to Vendor" at bounding box center [564, 585] width 171 height 26
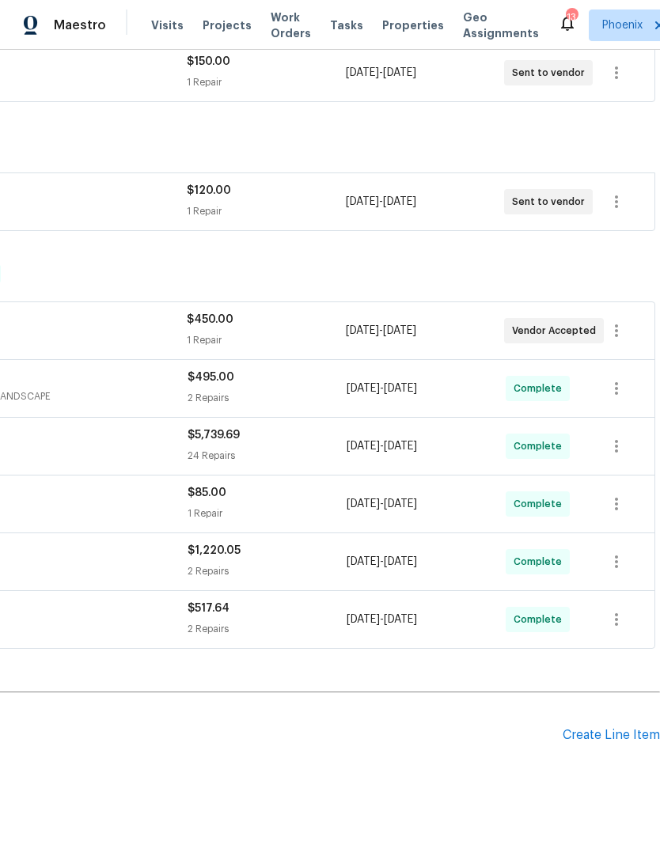
click at [434, 699] on h2 "Pending Line Items" at bounding box center [164, 736] width 797 height 74
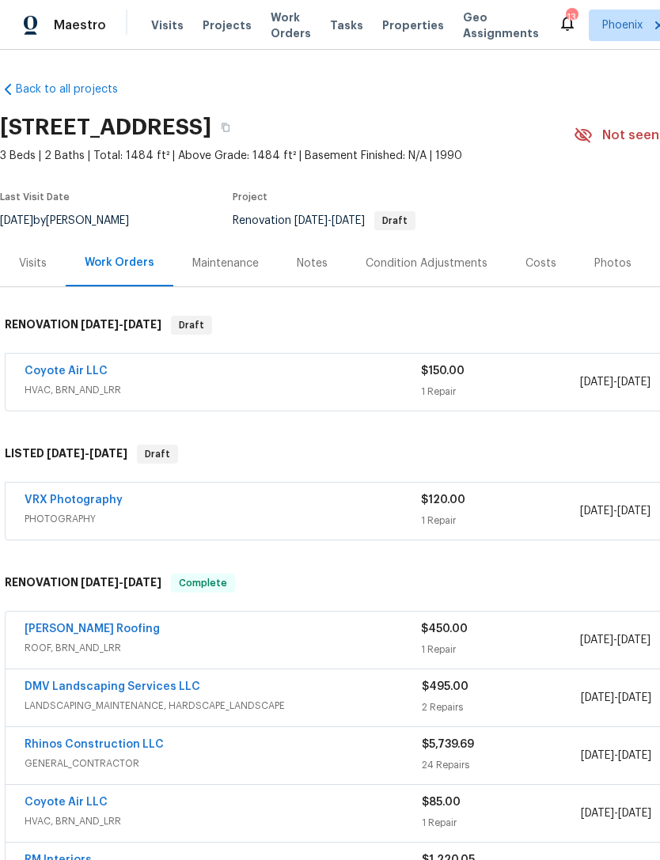
scroll to position [0, 0]
copy h2 "5054"
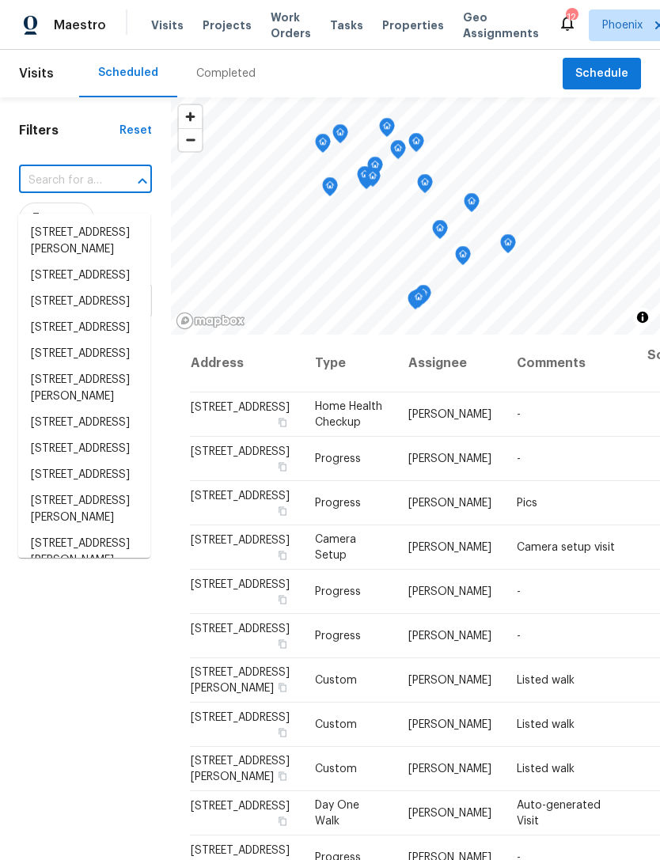
click at [58, 193] on input "text" at bounding box center [63, 181] width 89 height 25
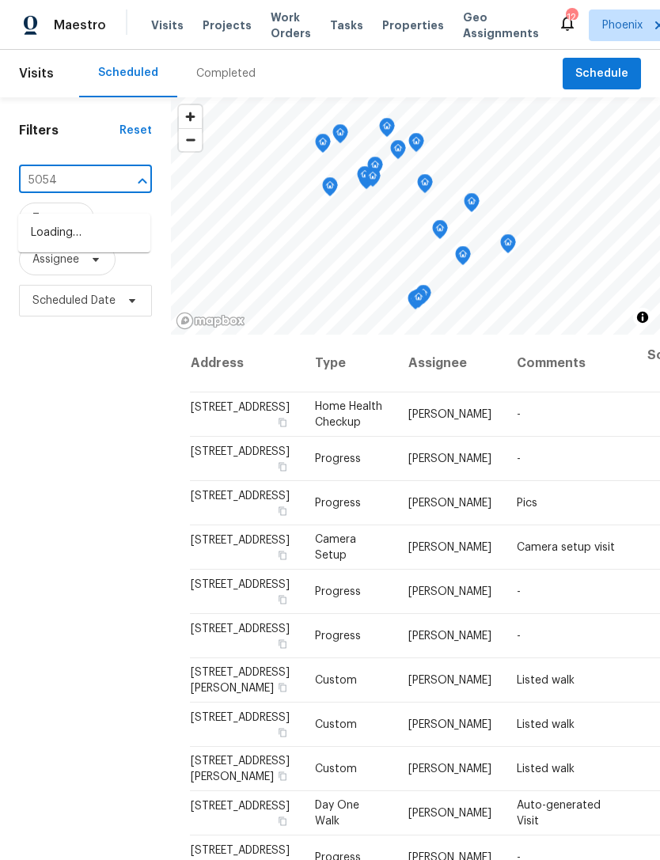
type input "5054"
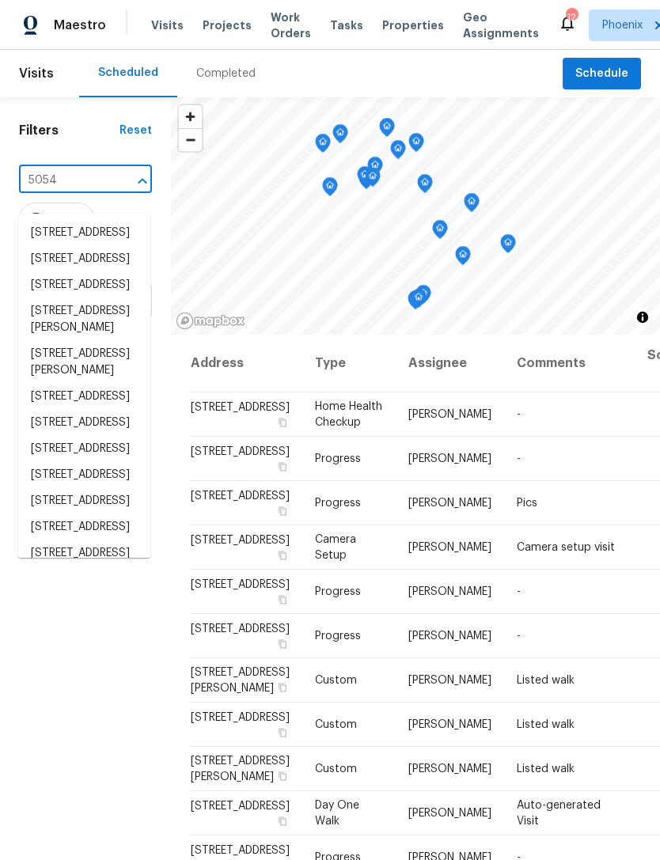
click at [66, 237] on li "5350 E Deer Valley Dr Unit 1276, Phoenix, AZ 85054" at bounding box center [84, 233] width 132 height 26
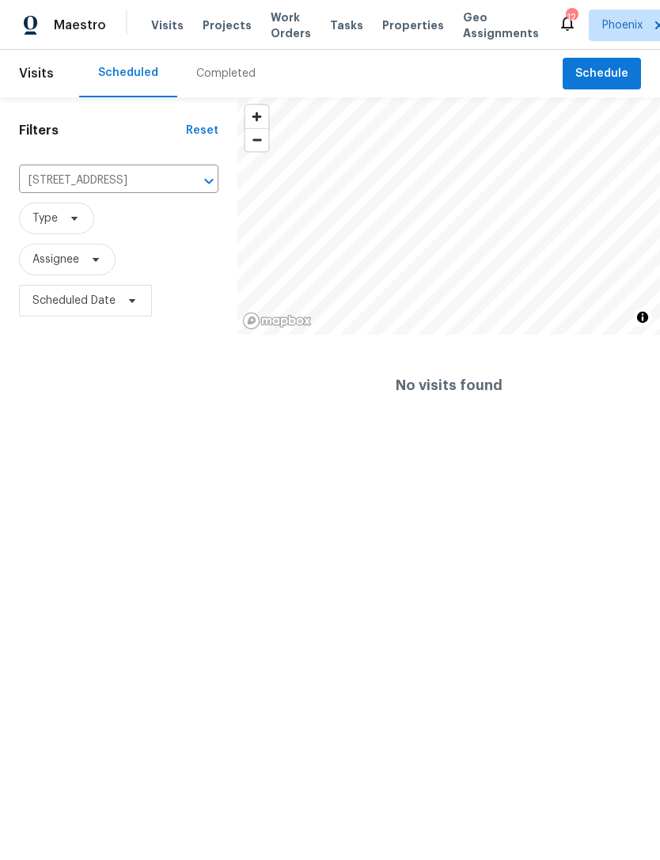
click at [189, 189] on icon "Clear" at bounding box center [188, 181] width 16 height 16
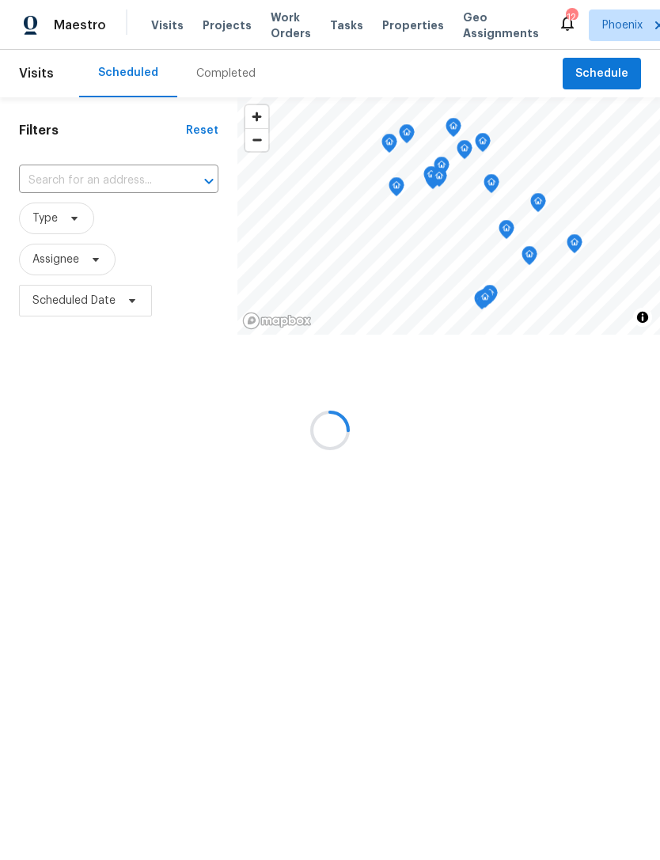
click at [70, 193] on input "text" at bounding box center [96, 181] width 155 height 25
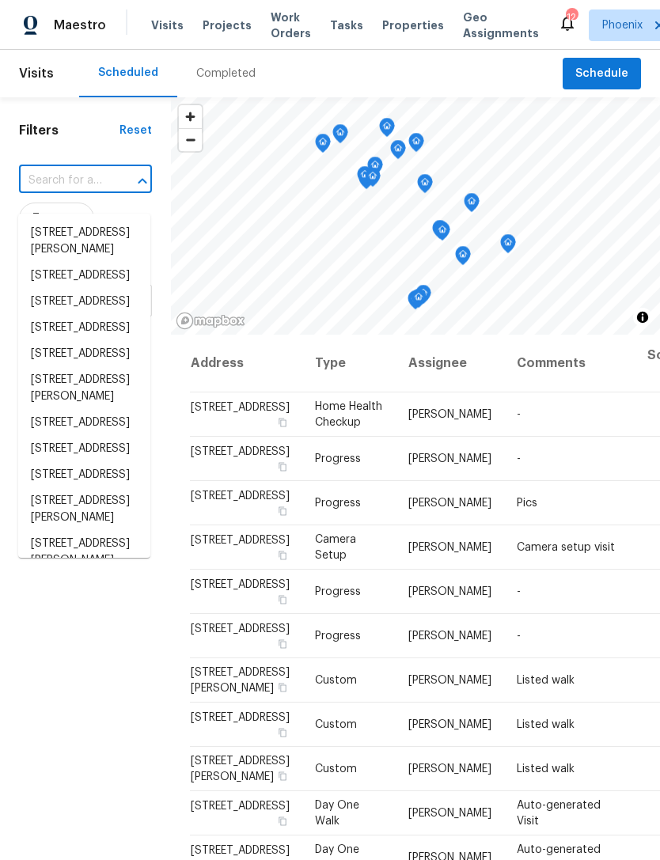
click at [50, 193] on input "text" at bounding box center [63, 181] width 89 height 25
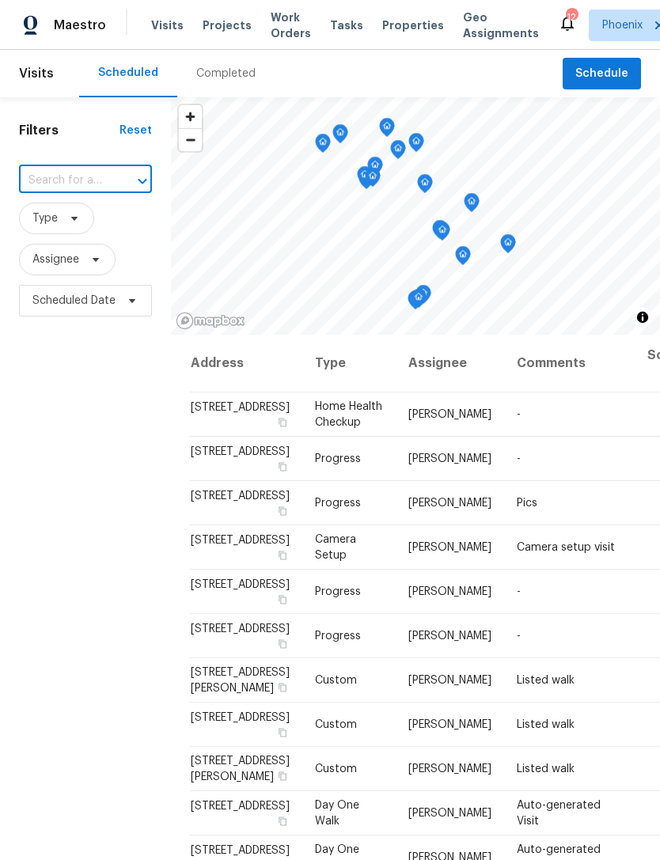
paste input "5054"
type input "5054"
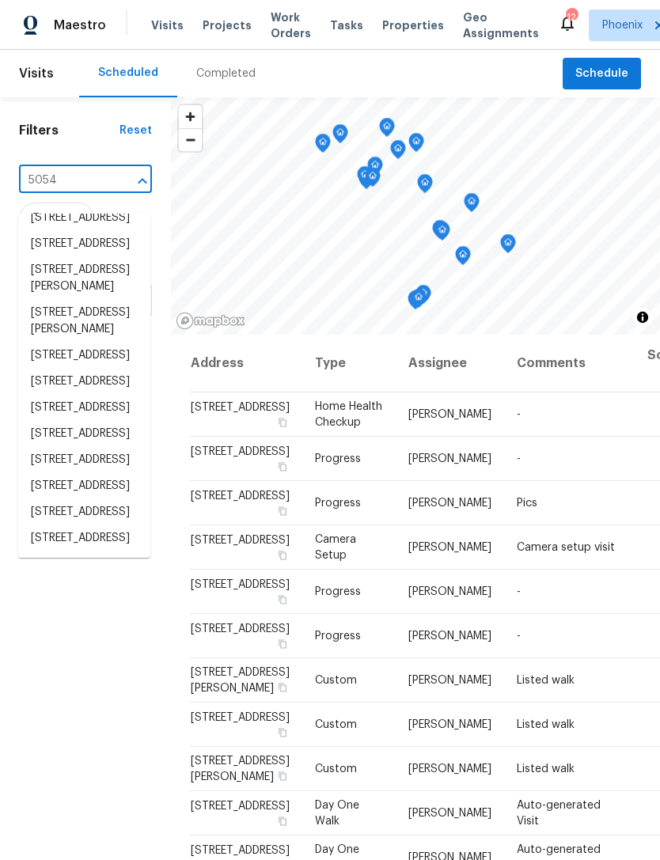
scroll to position [370, 0]
click at [97, 528] on li "[STREET_ADDRESS]" at bounding box center [84, 539] width 132 height 26
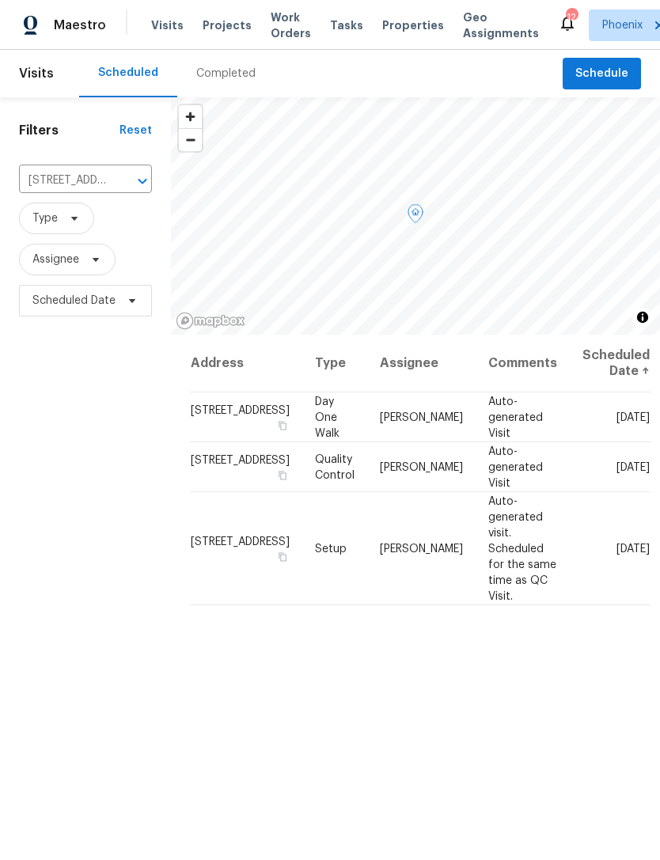
click at [0, 0] on icon at bounding box center [0, 0] width 0 height 0
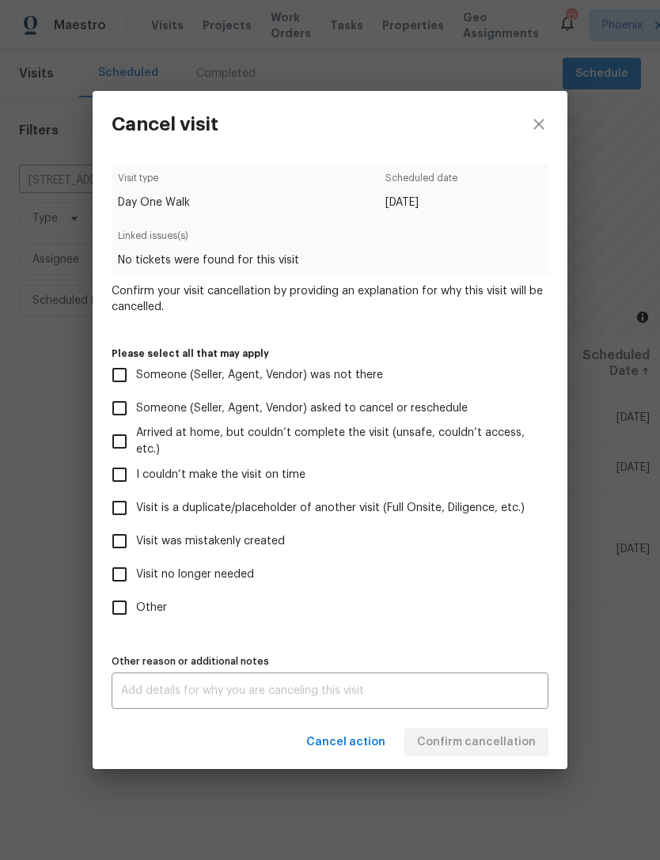
click at [119, 611] on input "Other" at bounding box center [119, 607] width 33 height 33
checkbox input "true"
click at [267, 697] on textarea at bounding box center [330, 690] width 418 height 11
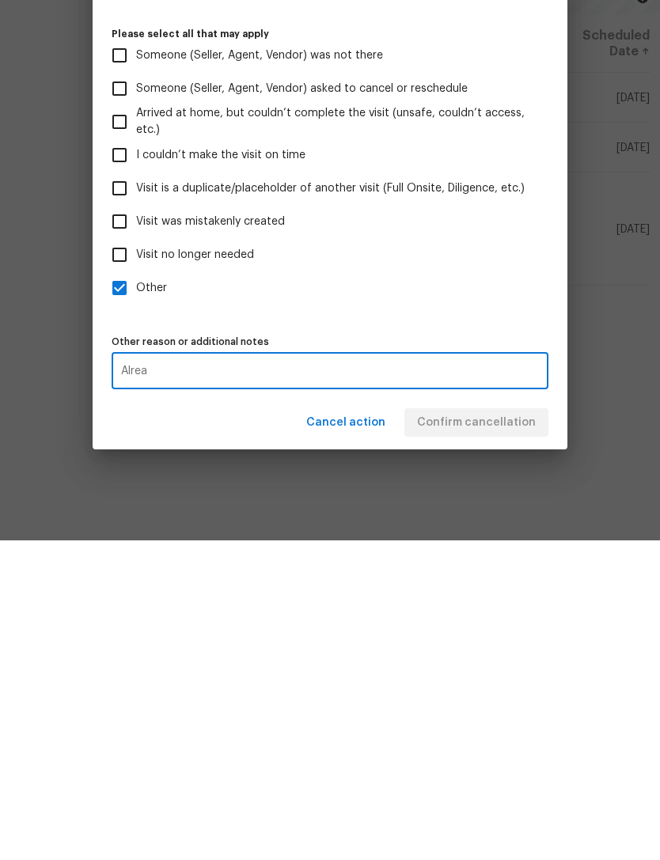
scroll to position [51, 0]
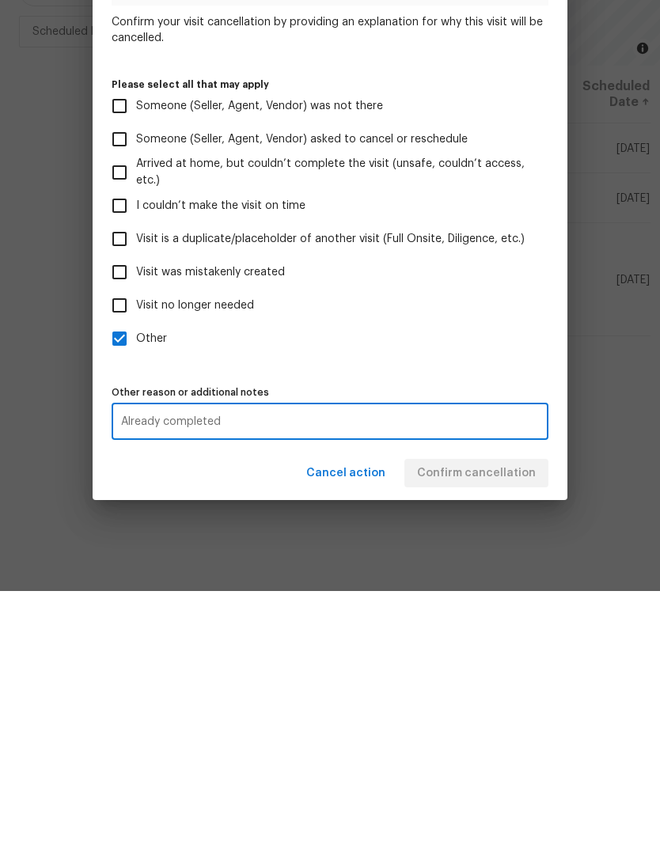
type textarea "Already completed"
click at [268, 591] on label "Other" at bounding box center [319, 607] width 433 height 33
click at [136, 591] on input "Other" at bounding box center [119, 607] width 33 height 33
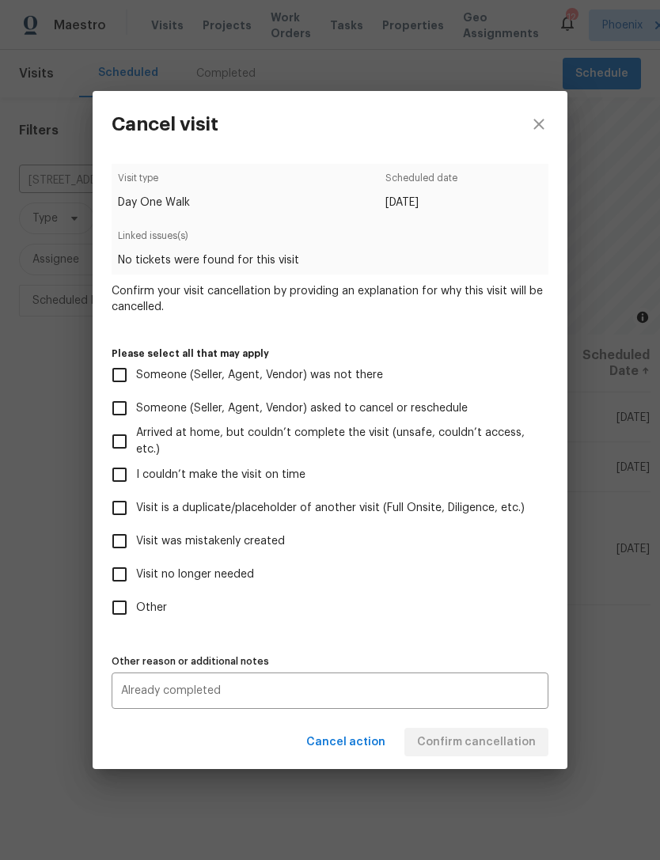
click at [113, 607] on input "Other" at bounding box center [119, 607] width 33 height 33
checkbox input "true"
click at [503, 752] on span "Confirm cancellation" at bounding box center [476, 743] width 119 height 20
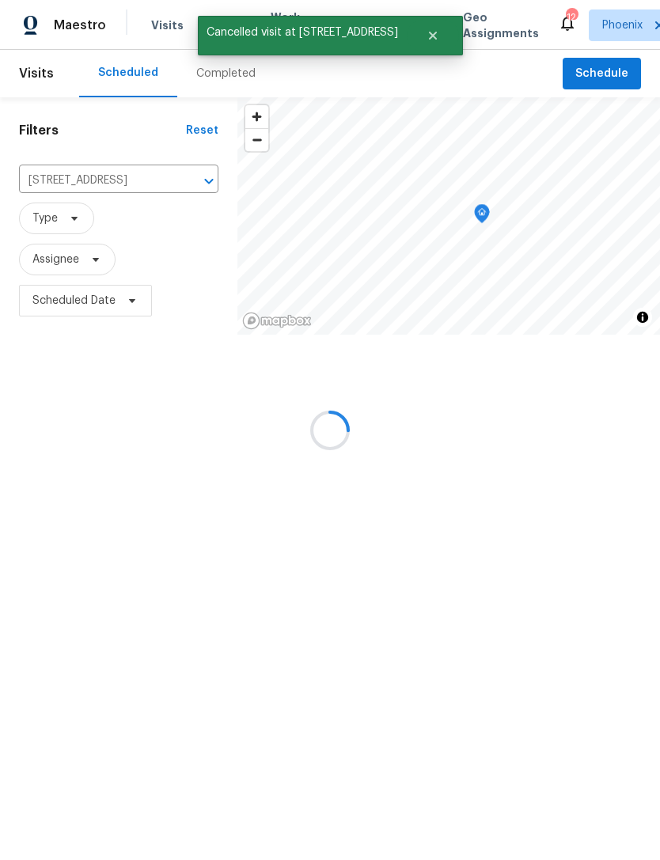
scroll to position [0, 0]
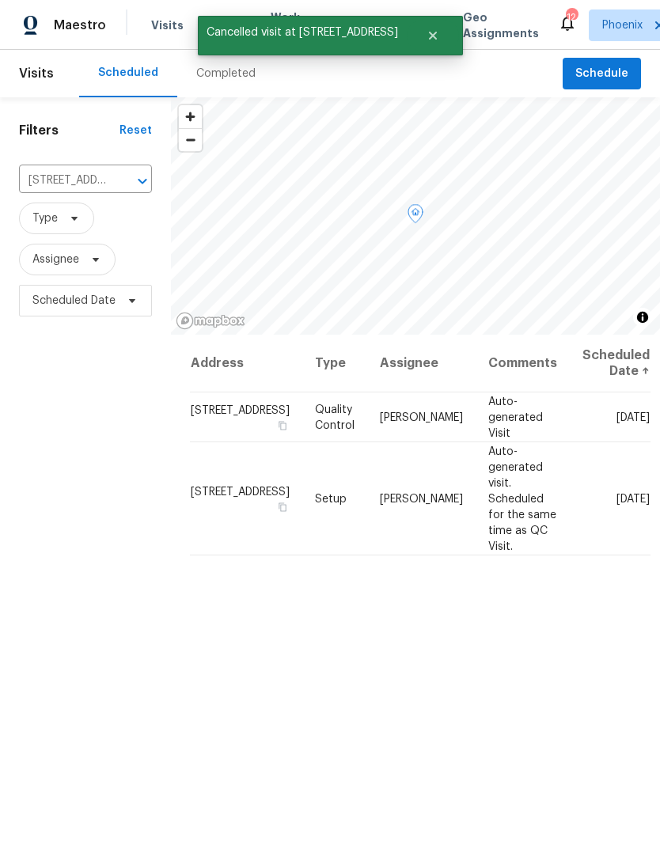
click at [0, 0] on icon at bounding box center [0, 0] width 0 height 0
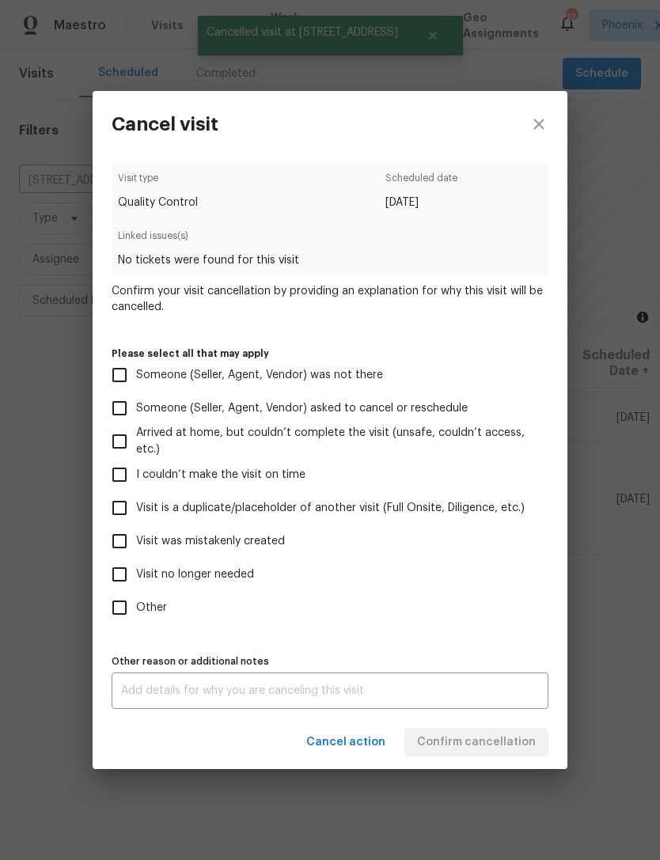
click at [203, 697] on textarea at bounding box center [330, 690] width 418 height 11
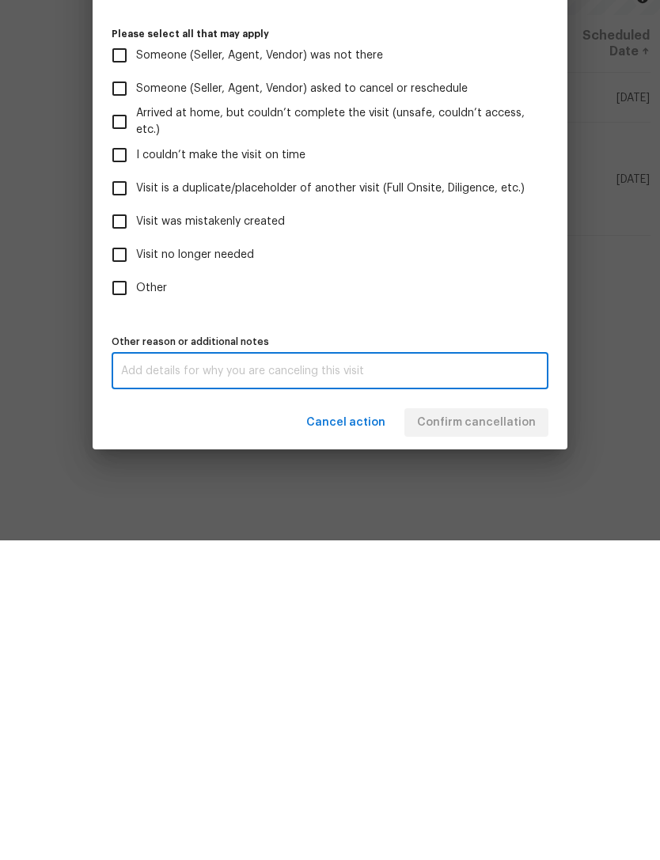
scroll to position [51, 0]
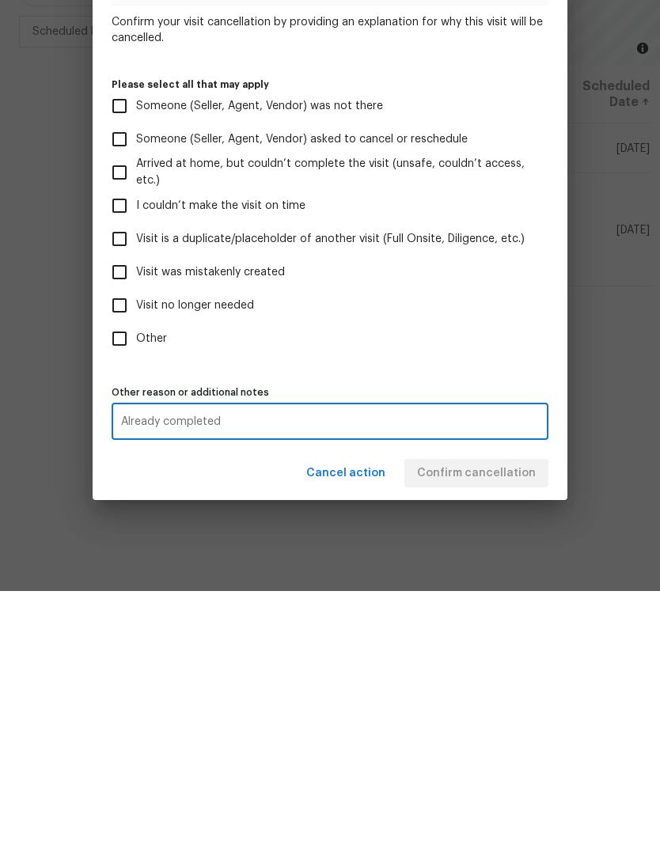
type textarea "Already completed"
click at [117, 591] on input "Other" at bounding box center [119, 607] width 33 height 33
checkbox input "true"
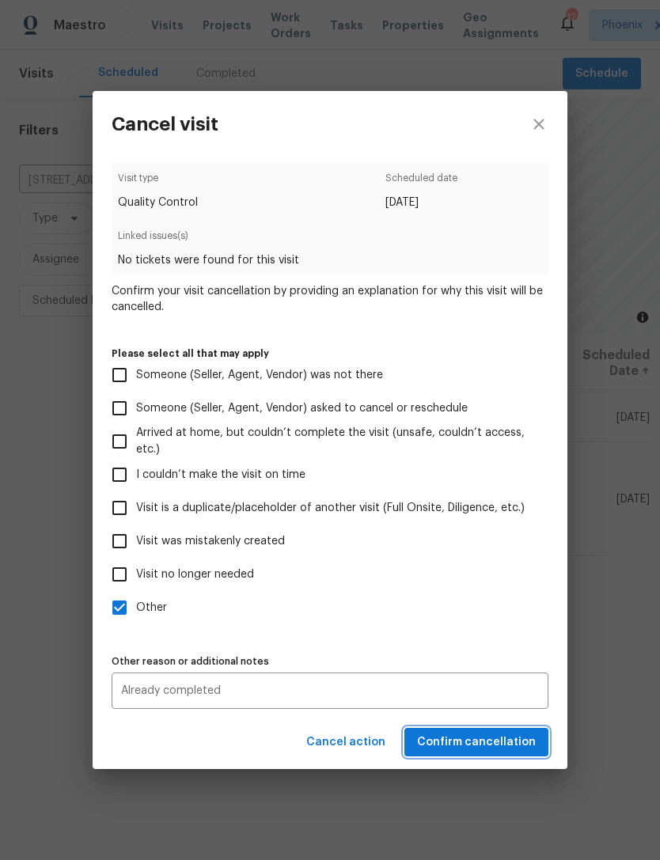
click at [486, 750] on span "Confirm cancellation" at bounding box center [476, 743] width 119 height 20
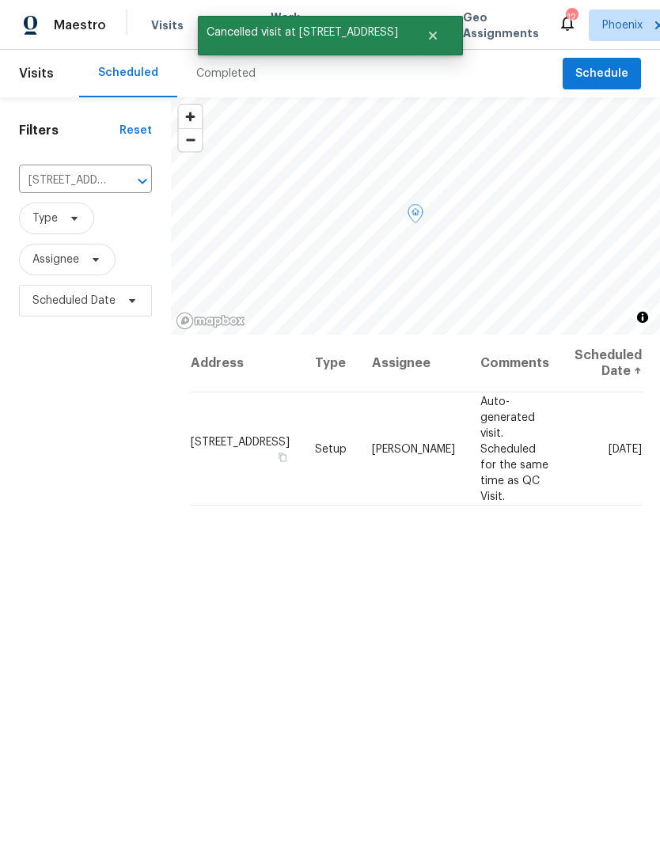
click at [0, 0] on icon at bounding box center [0, 0] width 0 height 0
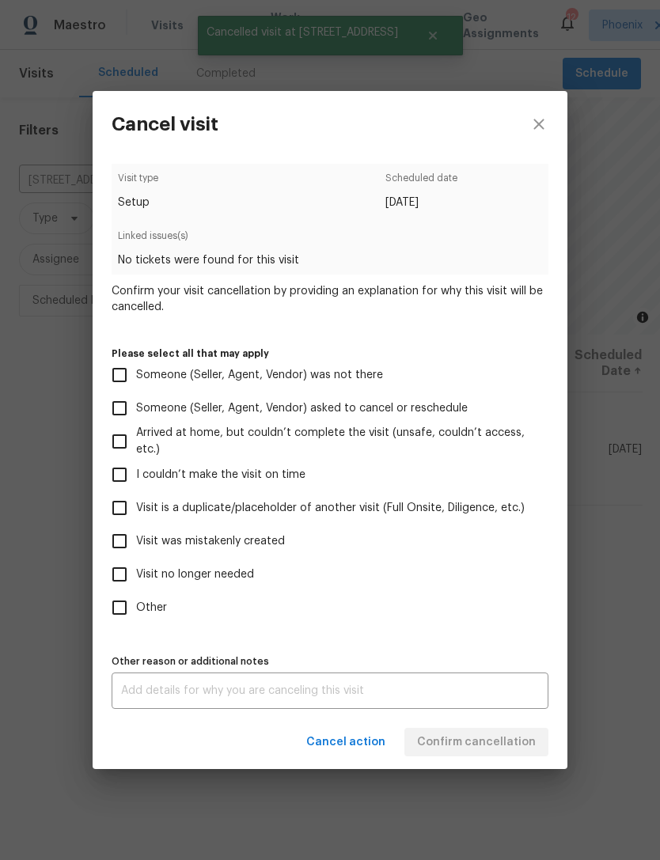
click at [123, 615] on input "Other" at bounding box center [119, 607] width 33 height 33
checkbox input "true"
click at [201, 695] on textarea at bounding box center [330, 690] width 418 height 11
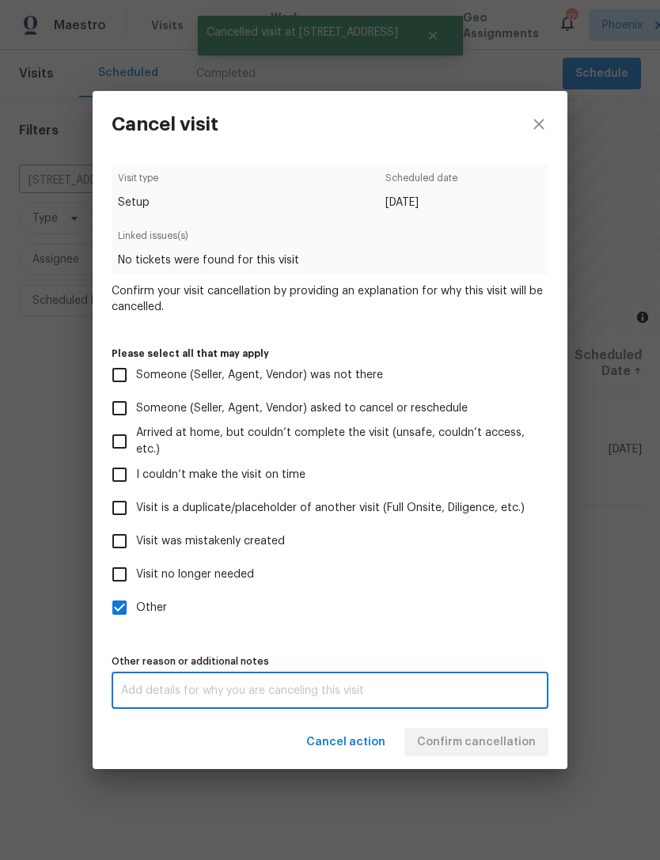
scroll to position [51, 0]
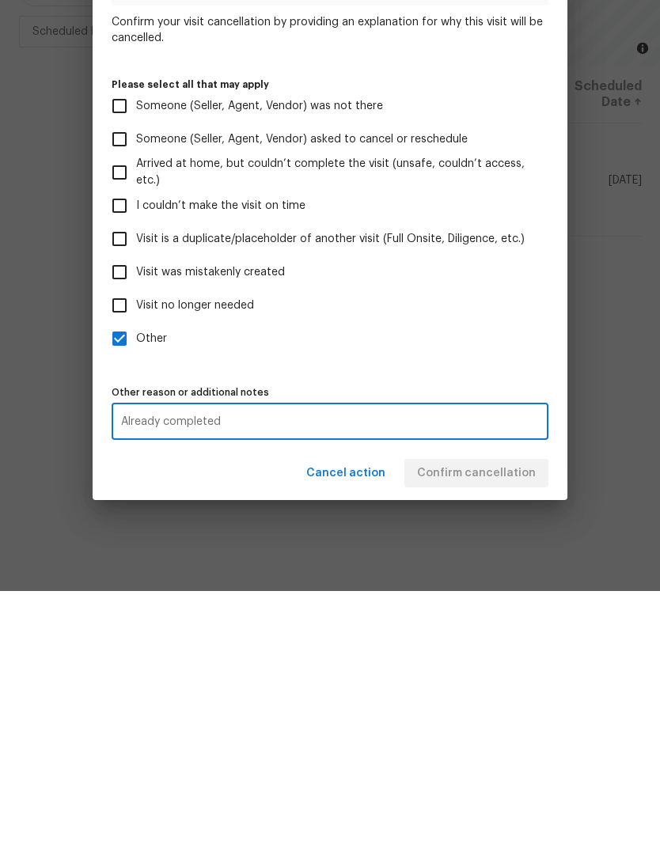
type textarea "Already completed"
click at [461, 366] on div "Visit type Setup Scheduled date 8/25/2025 Linked issues(s) No tickets were foun…" at bounding box center [330, 436] width 437 height 545
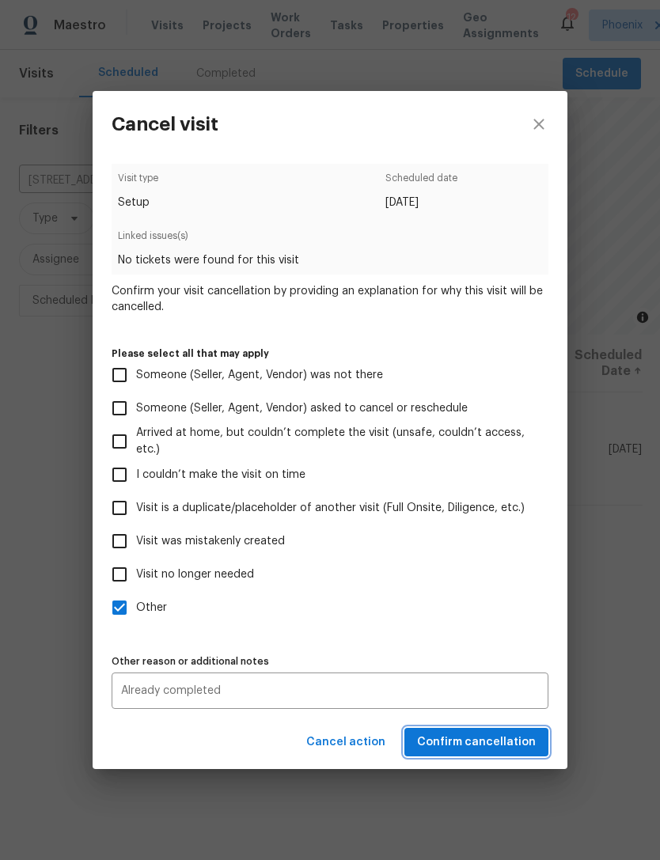
click at [489, 743] on span "Confirm cancellation" at bounding box center [476, 743] width 119 height 20
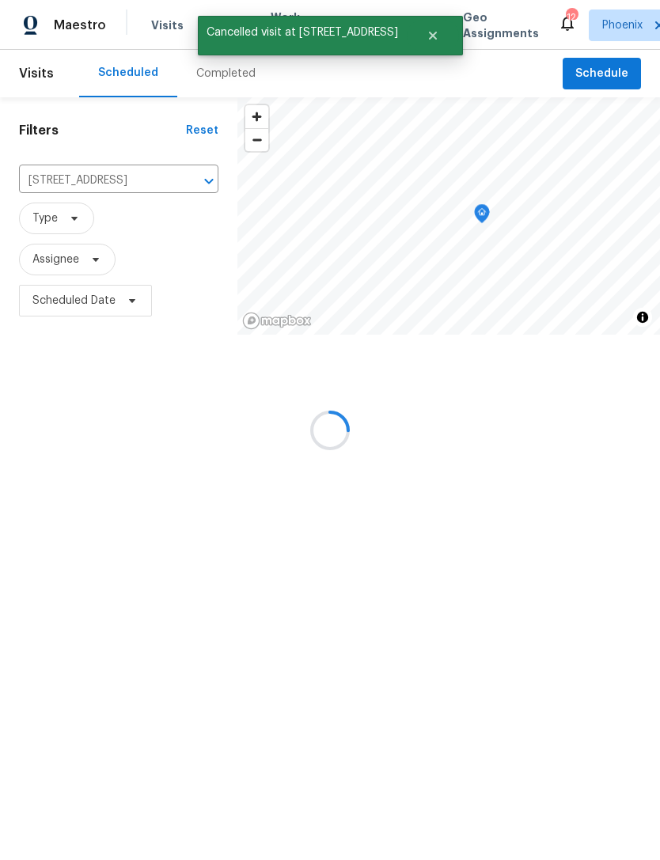
scroll to position [0, 0]
